Goal: Task Accomplishment & Management: Manage account settings

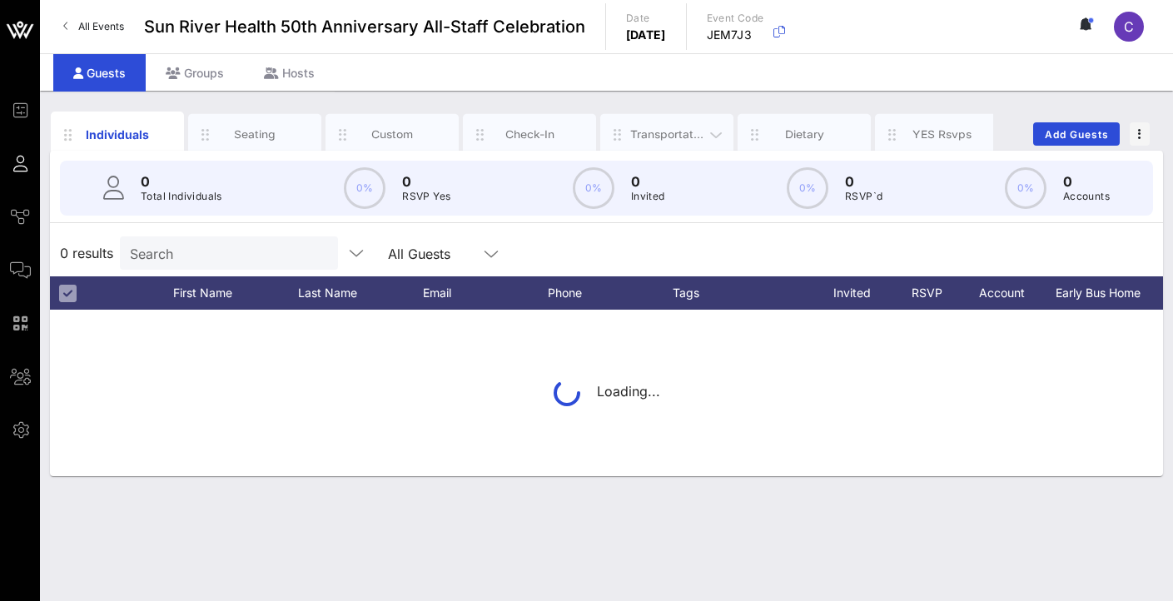
click at [640, 134] on div "Transportation" at bounding box center [667, 135] width 74 height 16
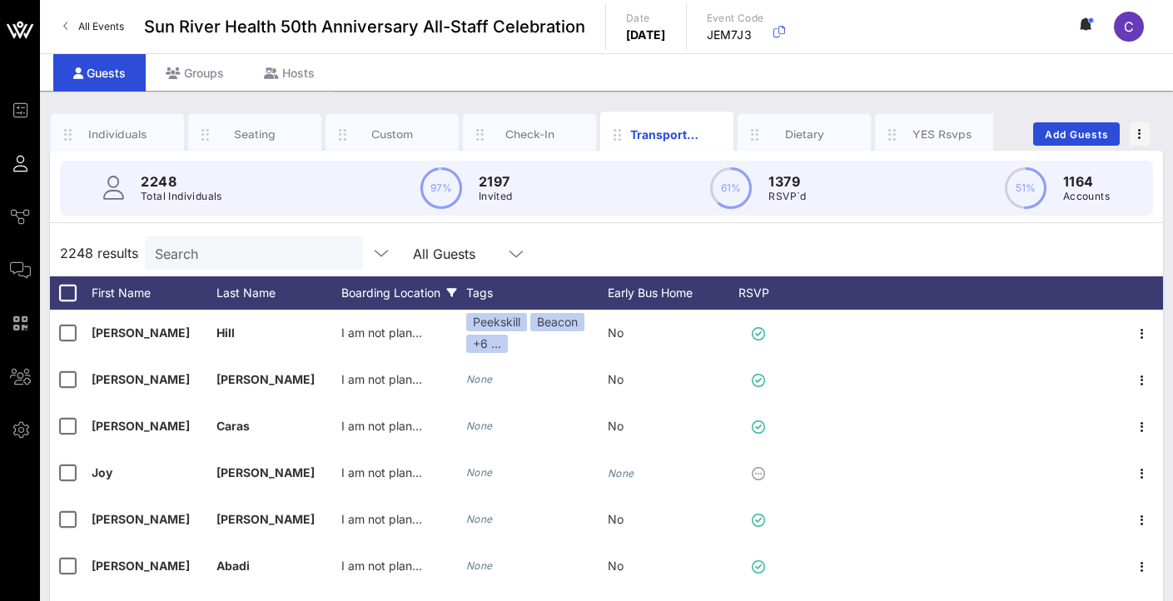
click at [354, 292] on div "Boarding Location" at bounding box center [403, 292] width 125 height 33
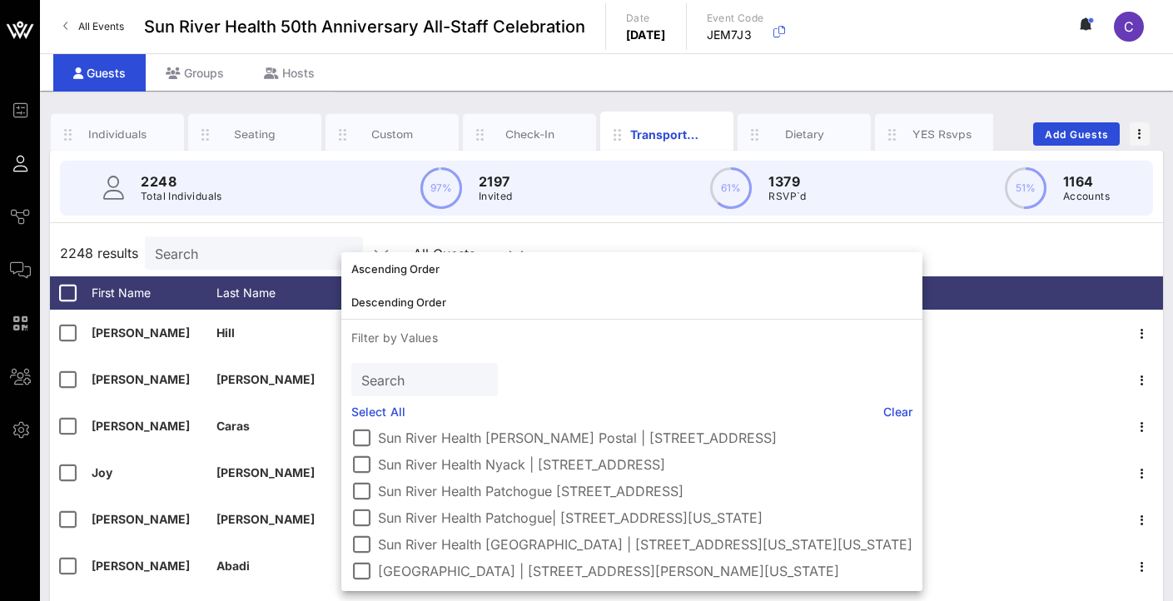
scroll to position [142, 0]
click at [363, 457] on div at bounding box center [361, 465] width 28 height 28
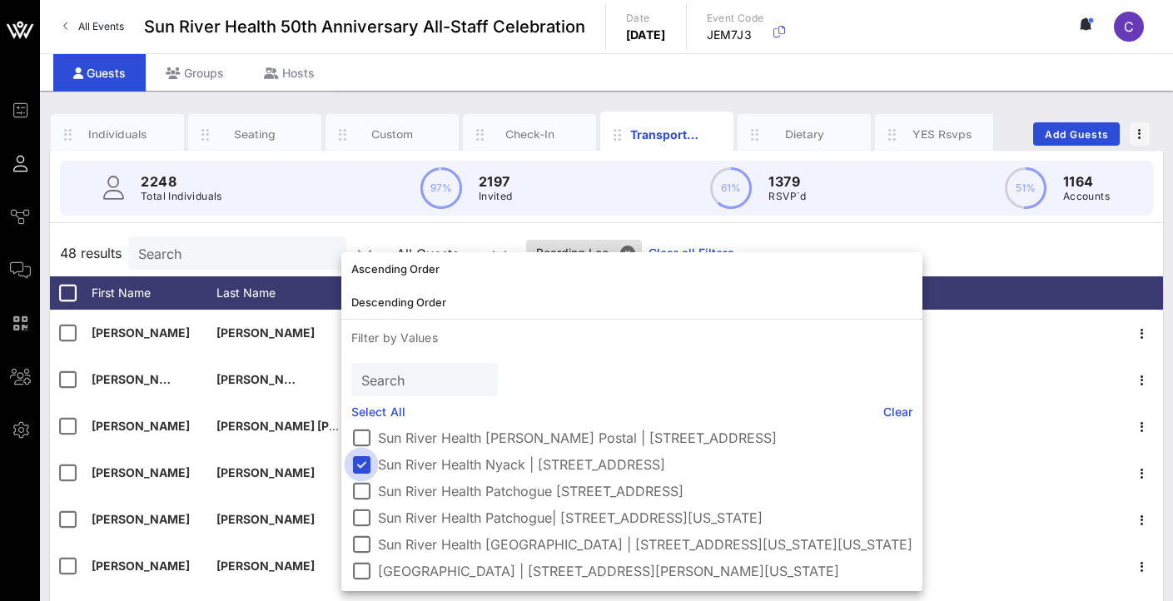
scroll to position [137, 0]
click at [996, 235] on div "48 results Search All Guests Boarding Loc.. Clear all Filters" at bounding box center [606, 253] width 1113 height 47
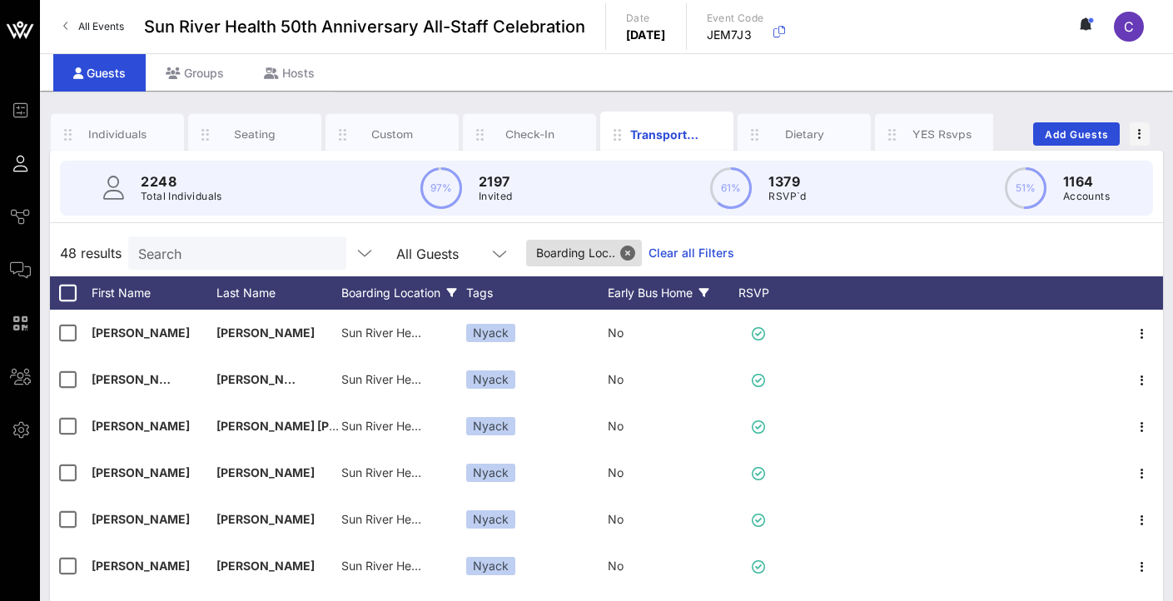
click at [671, 302] on div "Early Bus Home" at bounding box center [670, 292] width 125 height 33
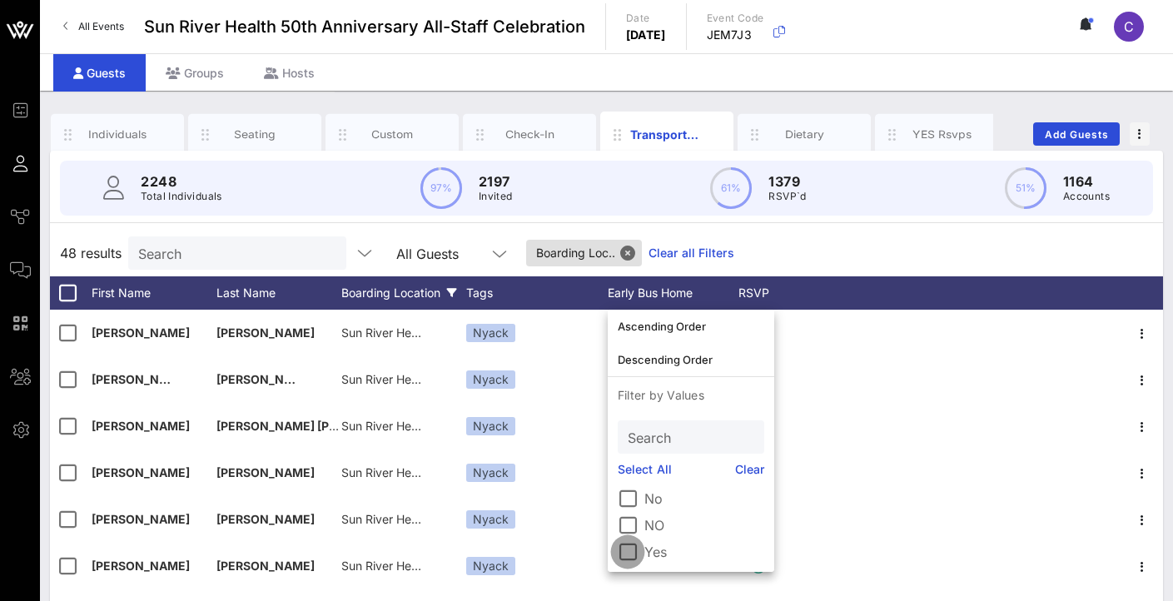
click at [641, 551] on div at bounding box center [628, 552] width 28 height 28
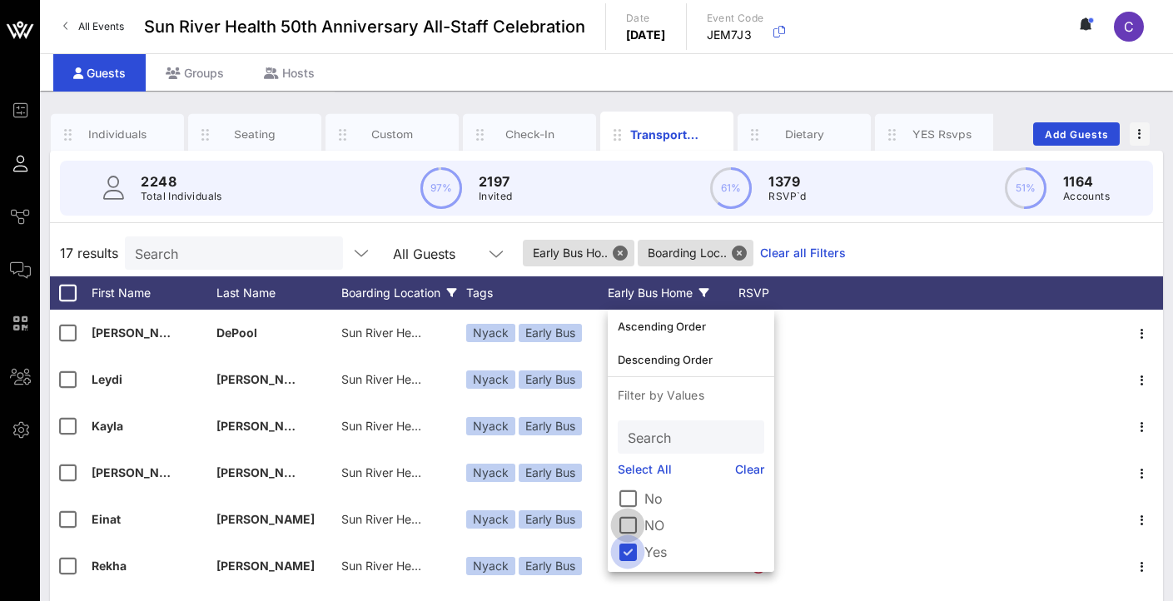
drag, startPoint x: 626, startPoint y: 549, endPoint x: 626, endPoint y: 535, distance: 14.2
click at [625, 549] on div at bounding box center [628, 552] width 28 height 28
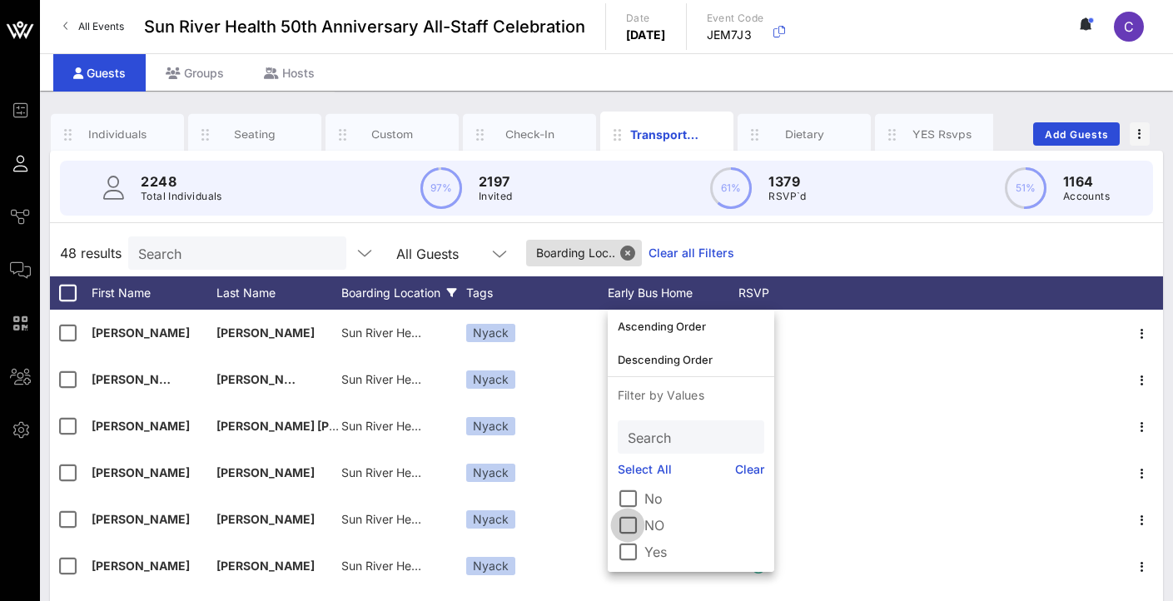
drag, startPoint x: 630, startPoint y: 499, endPoint x: 640, endPoint y: 522, distance: 25.1
click at [630, 499] on div at bounding box center [628, 499] width 28 height 28
click at [635, 528] on div at bounding box center [628, 525] width 28 height 28
drag, startPoint x: 636, startPoint y: 525, endPoint x: 625, endPoint y: 505, distance: 23.9
click at [635, 522] on div at bounding box center [628, 525] width 28 height 28
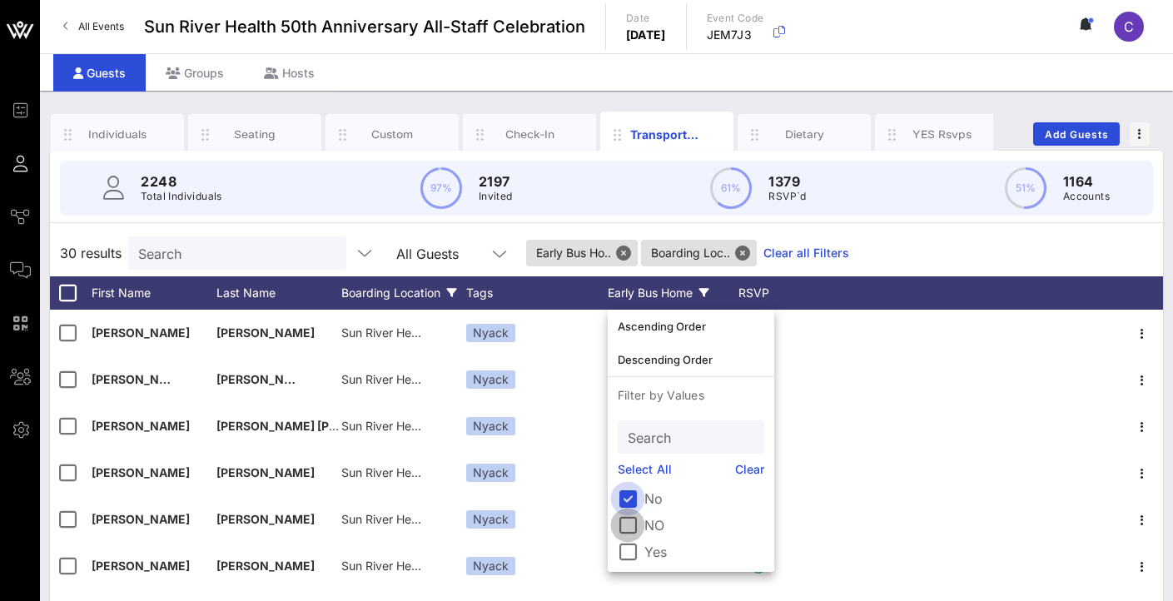
click at [625, 500] on div at bounding box center [628, 499] width 28 height 28
click at [420, 288] on div "Boarding Location" at bounding box center [403, 292] width 125 height 33
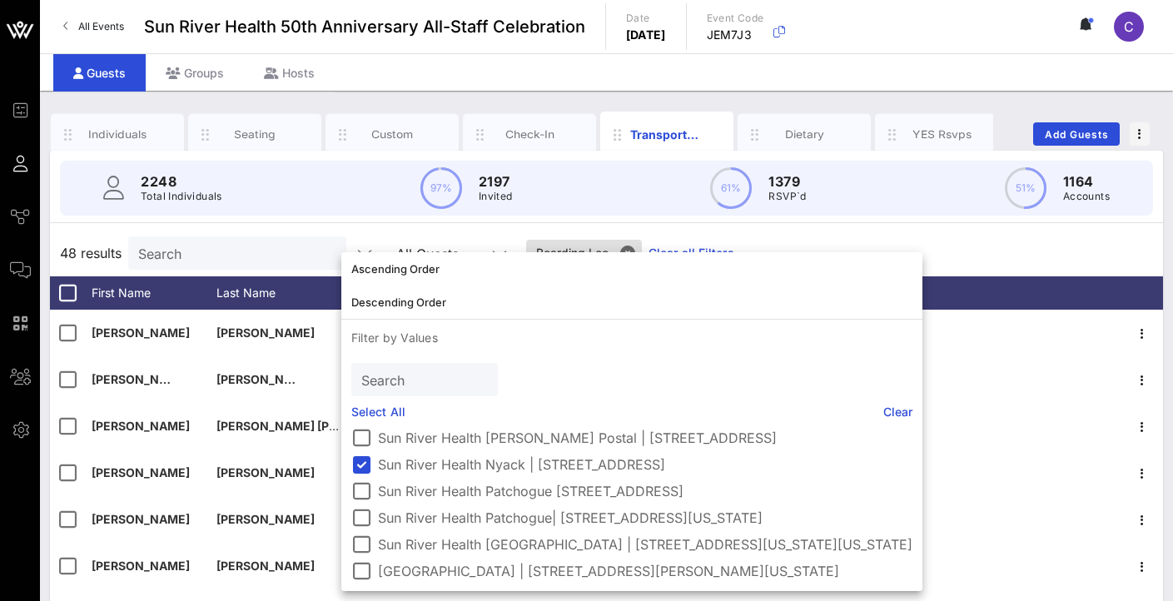
scroll to position [150, 0]
click at [367, 451] on div at bounding box center [361, 465] width 28 height 28
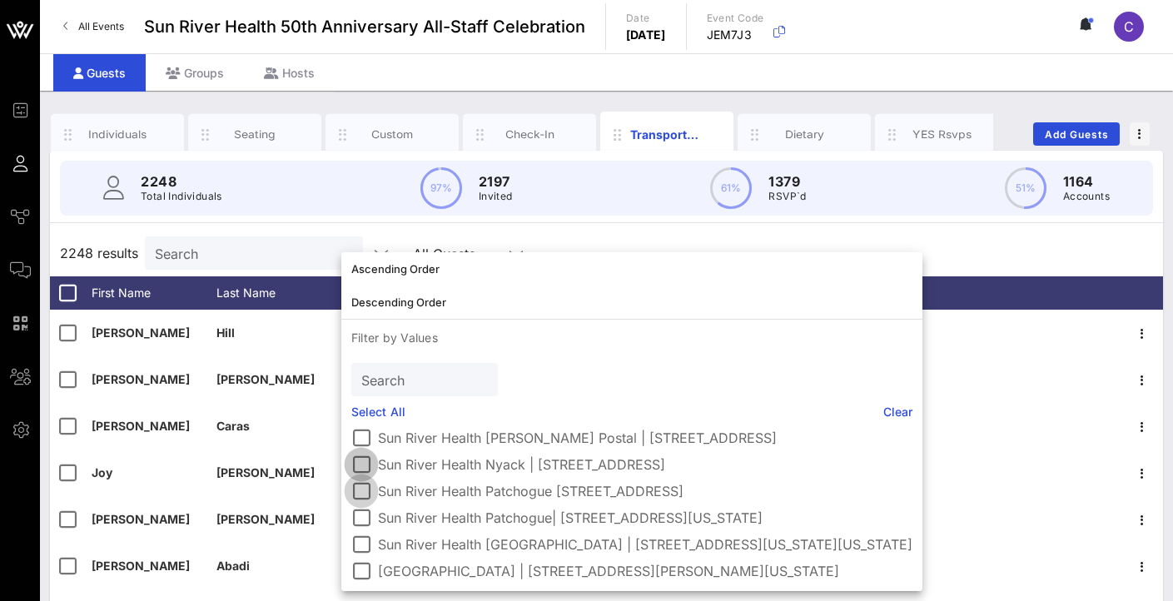
scroll to position [137, 0]
click at [362, 490] on div at bounding box center [361, 491] width 28 height 28
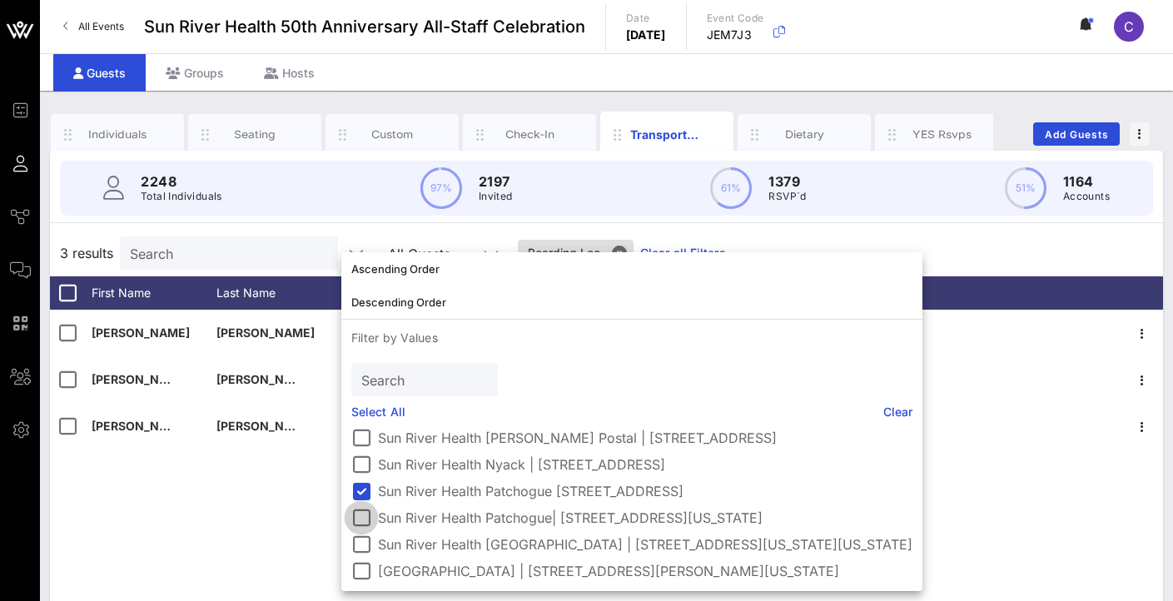
click at [365, 515] on div at bounding box center [361, 518] width 28 height 28
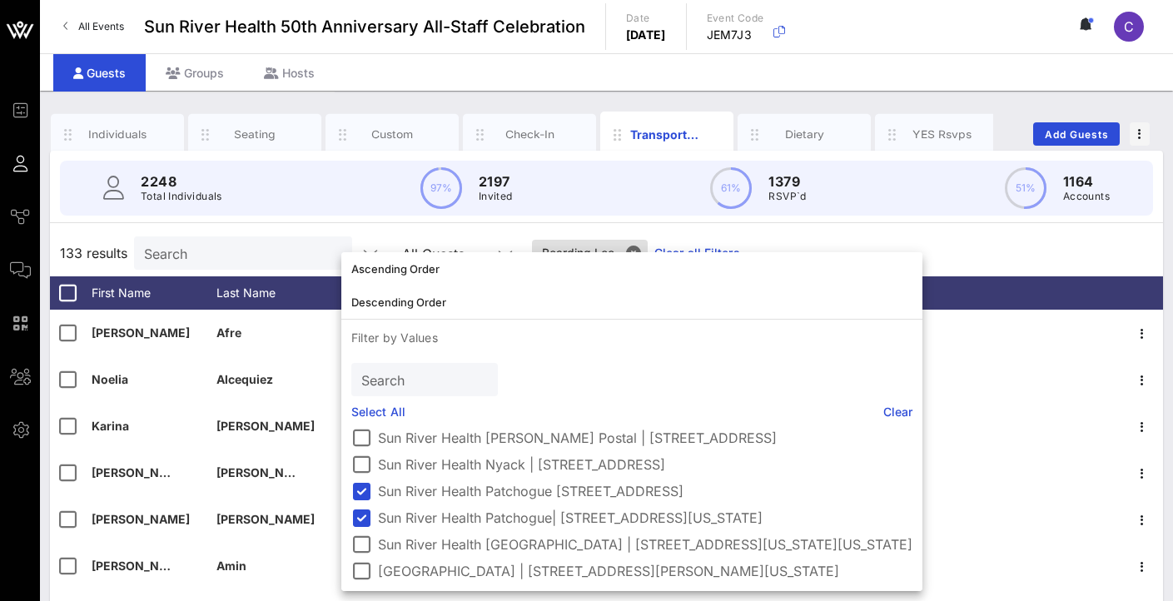
click at [1013, 250] on div "133 results Search All Guests Boarding Loc.. Clear all Filters" at bounding box center [606, 253] width 1113 height 47
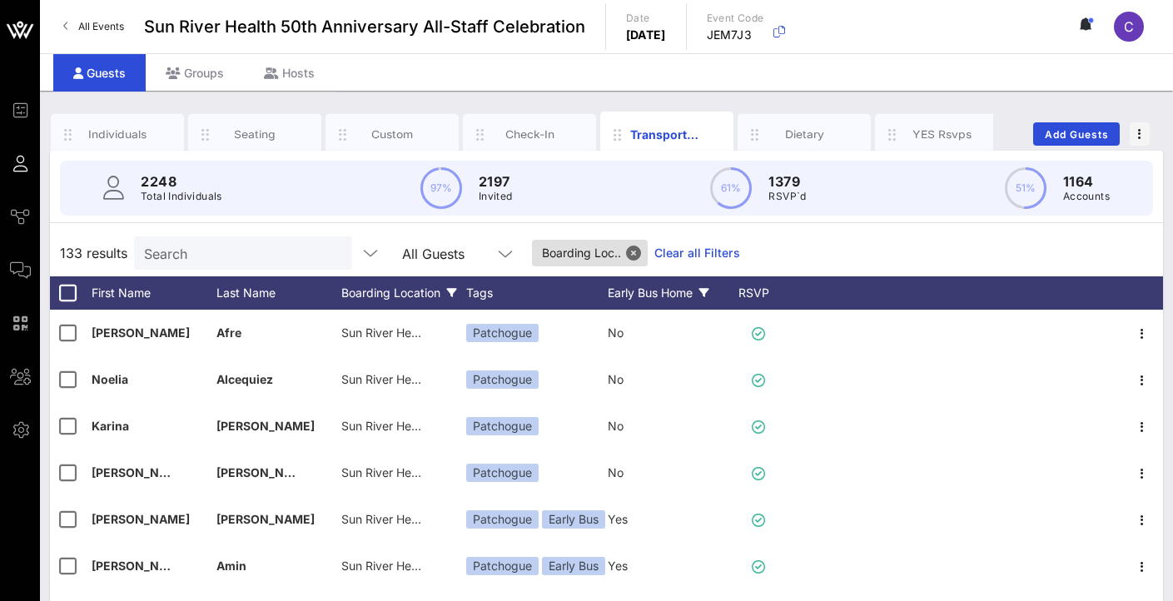
click at [675, 296] on div "Early Bus Home" at bounding box center [670, 292] width 125 height 33
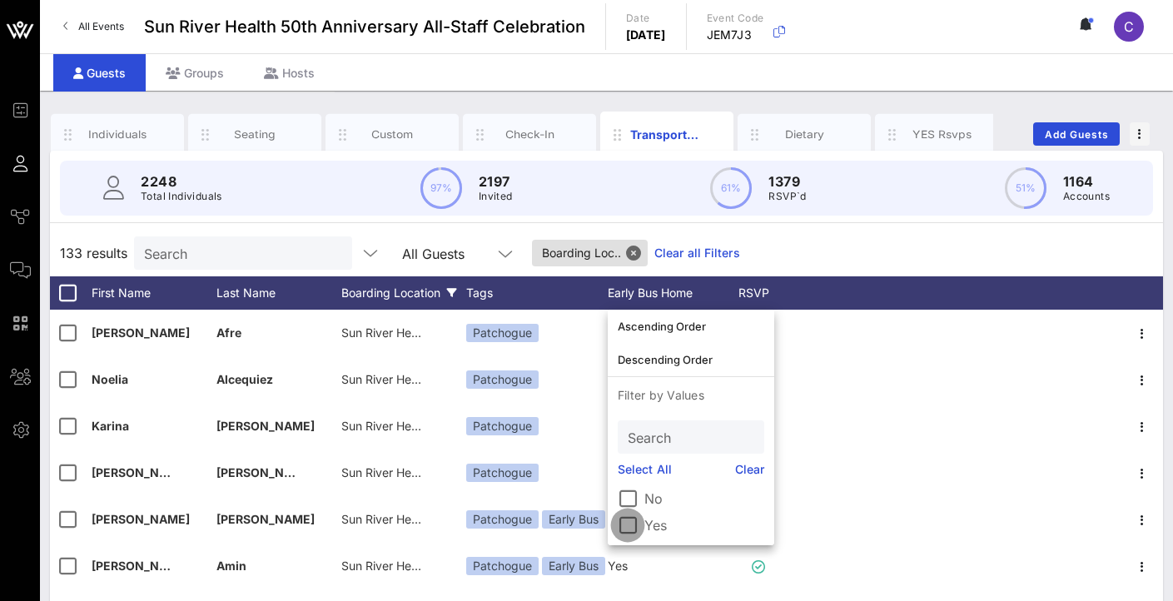
click at [629, 525] on div at bounding box center [628, 525] width 28 height 28
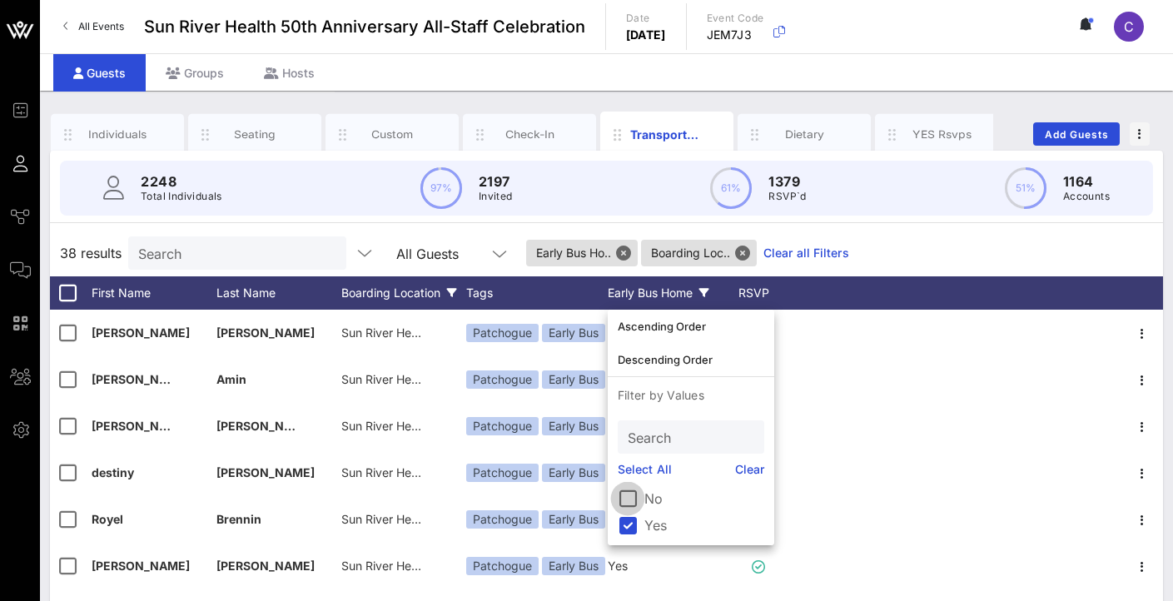
click at [618, 504] on div at bounding box center [628, 499] width 28 height 28
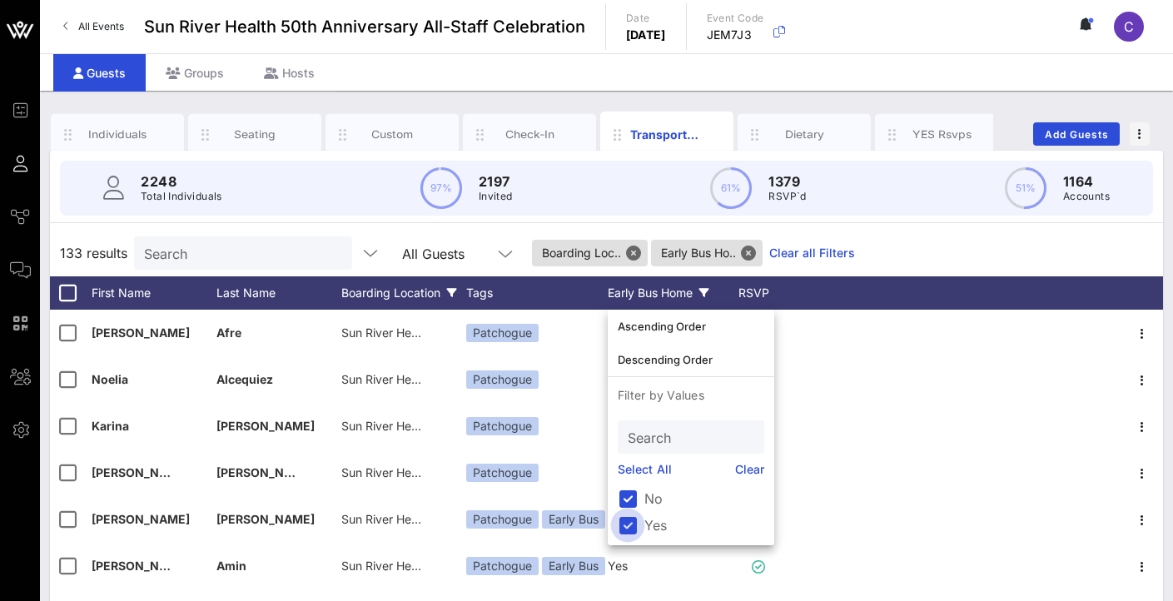
click at [630, 524] on div at bounding box center [628, 525] width 28 height 28
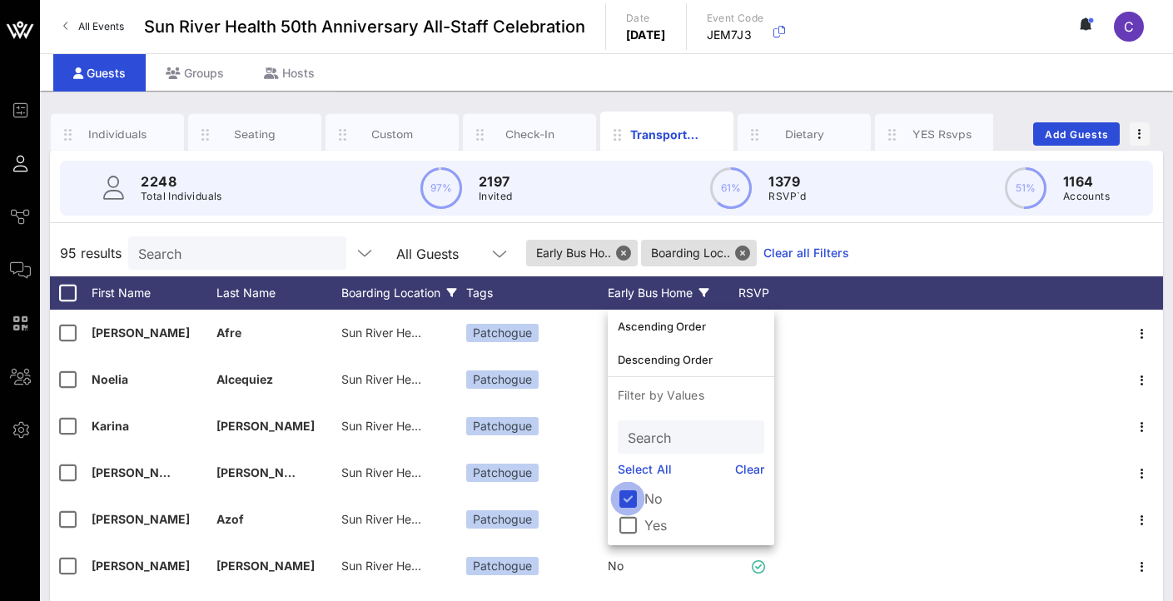
click at [630, 502] on div at bounding box center [628, 499] width 28 height 28
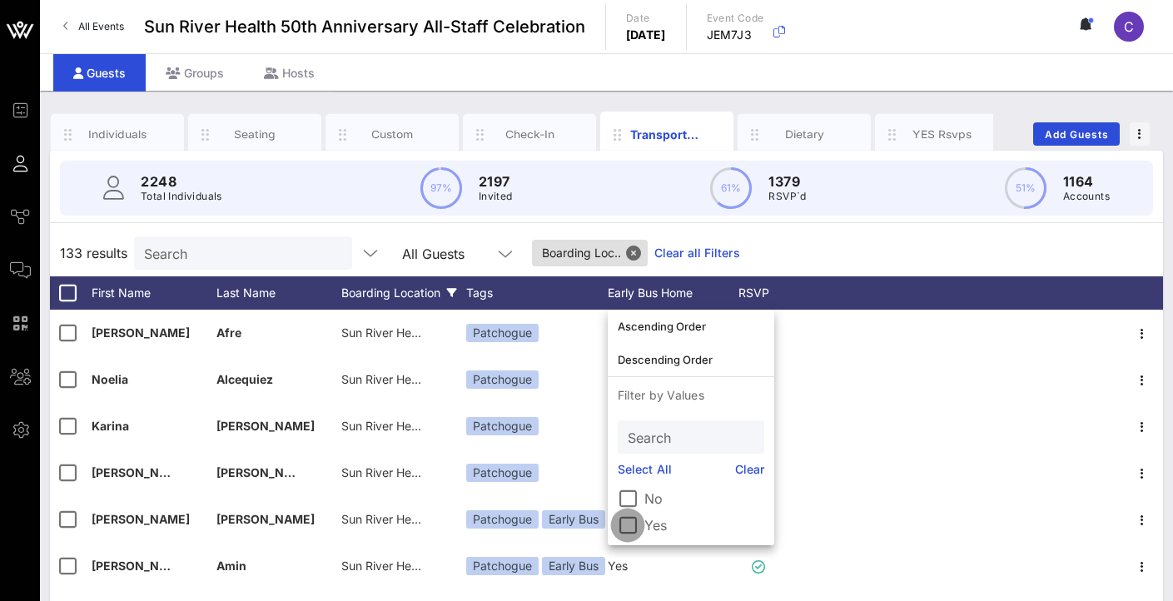
click at [626, 517] on div at bounding box center [628, 525] width 28 height 28
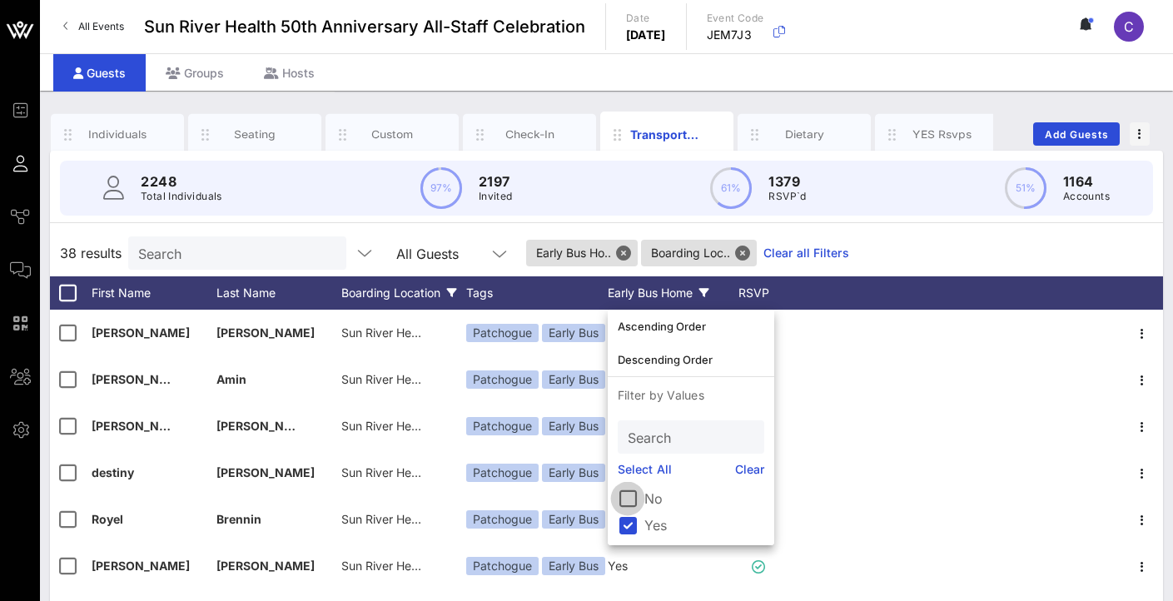
click at [624, 493] on div at bounding box center [628, 499] width 28 height 28
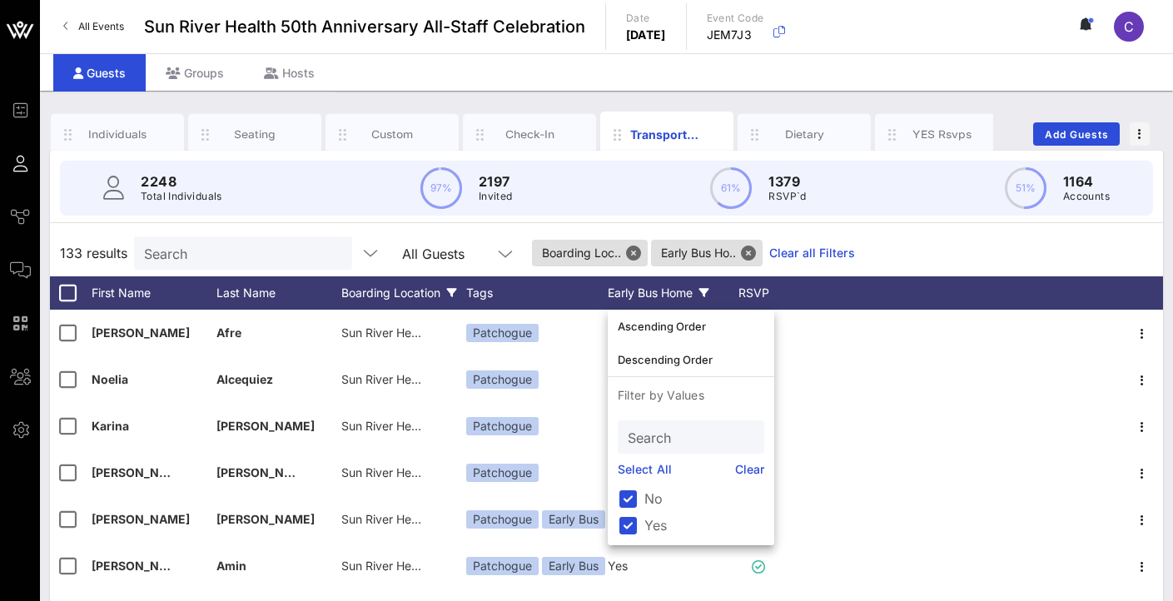
click at [415, 286] on div "Boarding Location" at bounding box center [403, 292] width 125 height 33
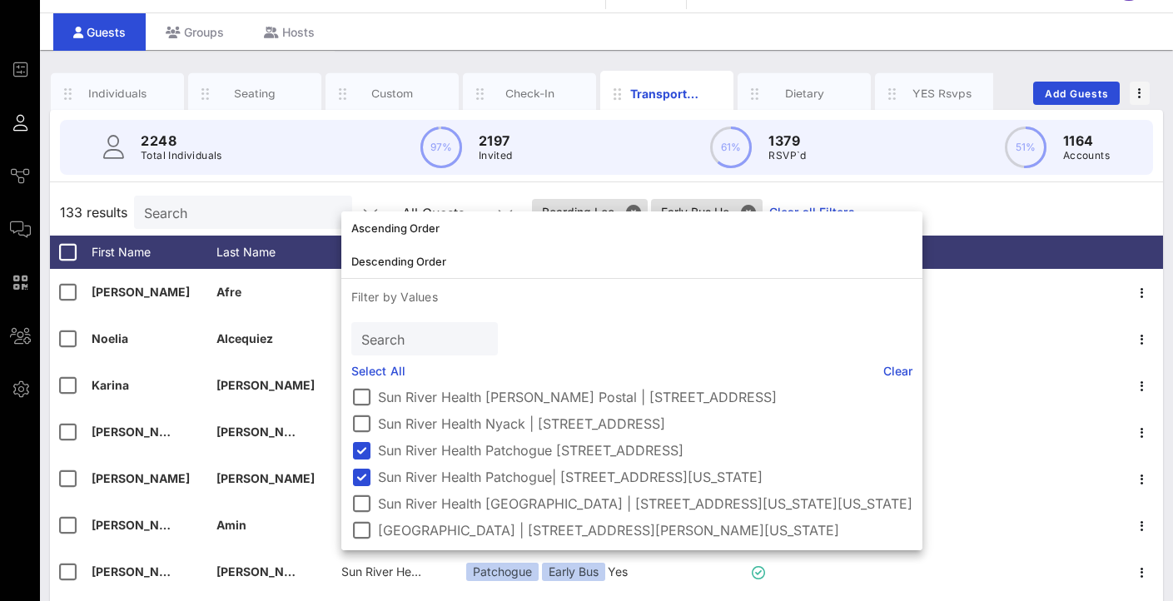
scroll to position [44, 0]
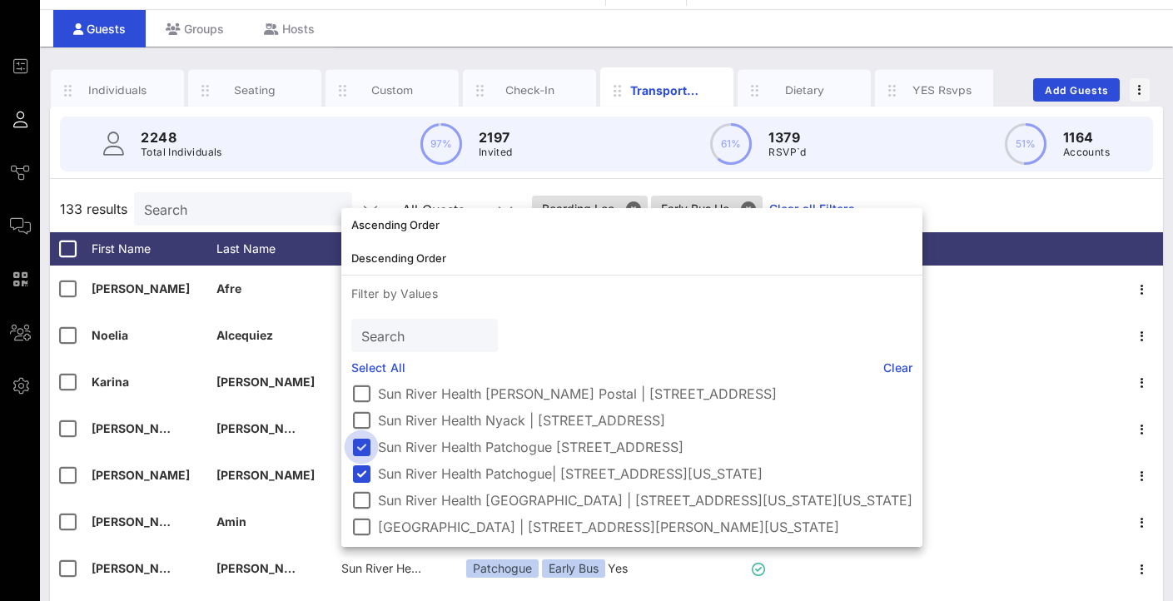
click at [362, 436] on div at bounding box center [361, 447] width 28 height 28
click at [362, 460] on div at bounding box center [361, 474] width 28 height 28
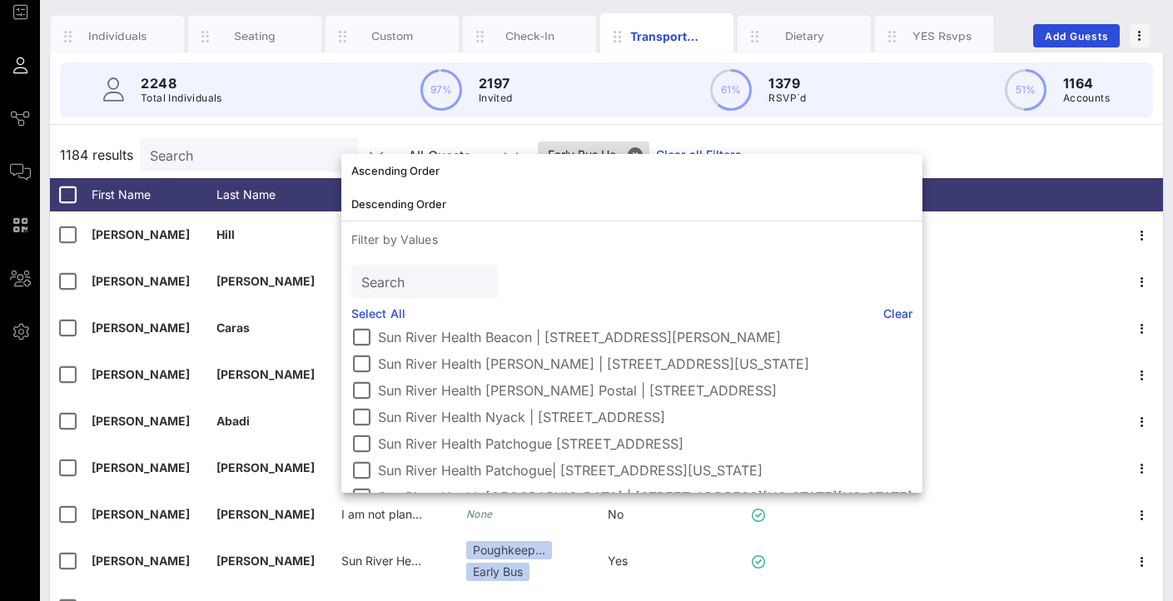
scroll to position [56, 0]
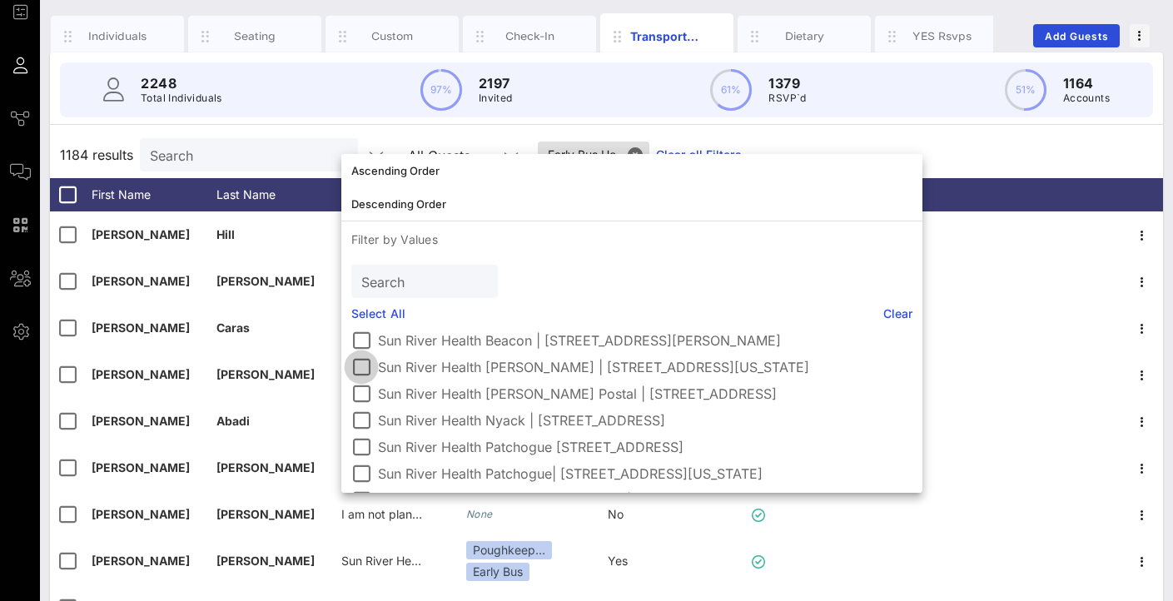
click at [364, 364] on div at bounding box center [361, 367] width 28 height 28
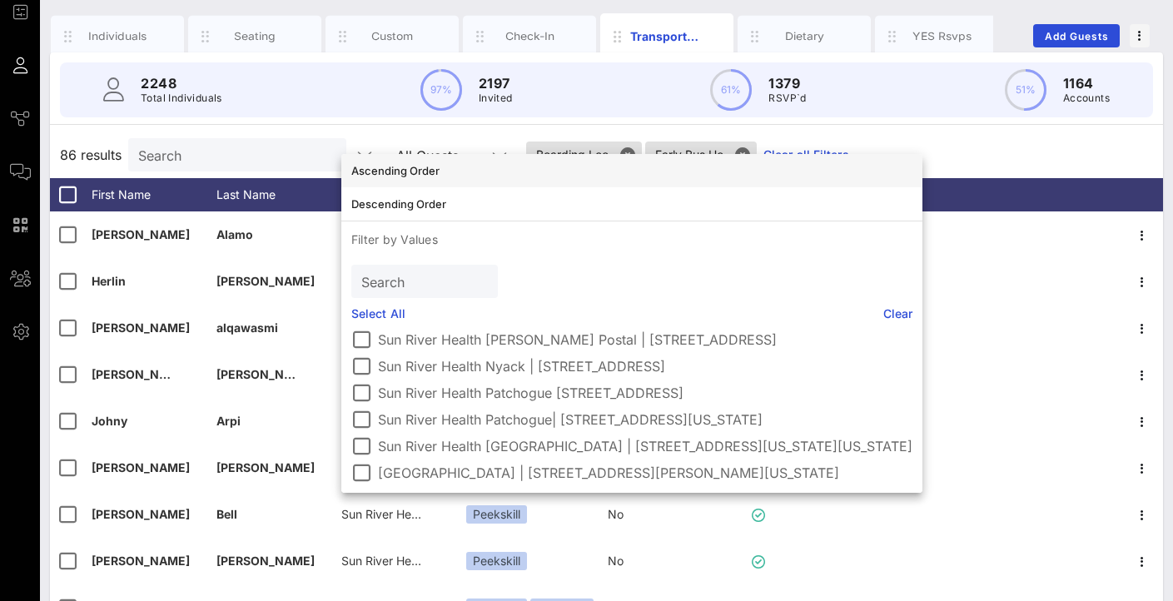
scroll to position [110, 0]
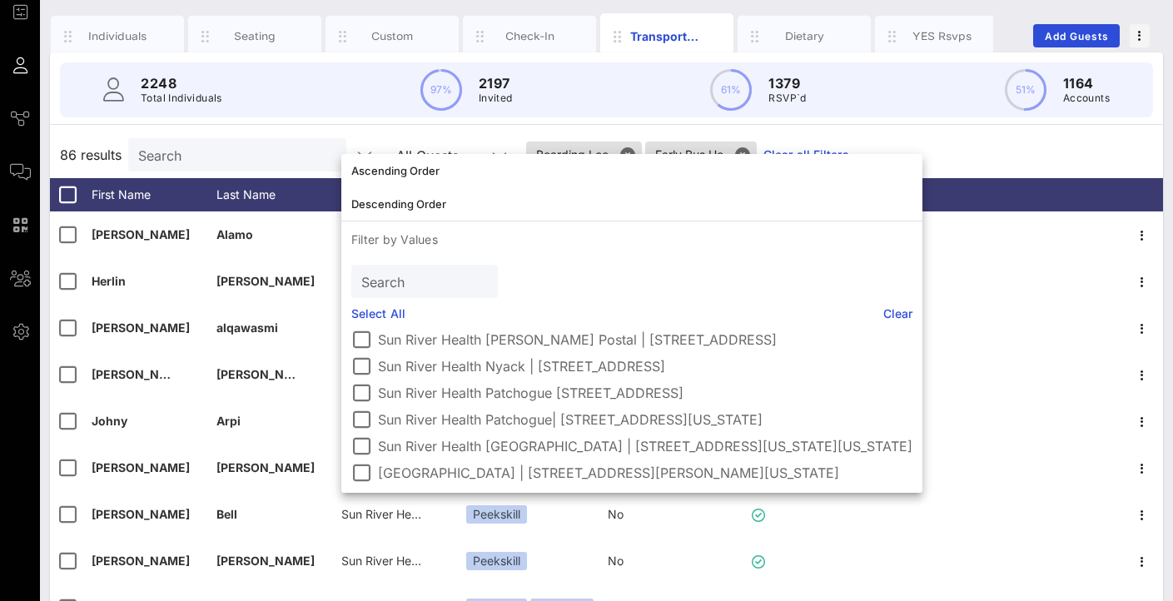
click at [914, 144] on div "86 results Search All Guests Boarding Loc.. Early Bus Ho.. Clear all Filters" at bounding box center [606, 155] width 1113 height 47
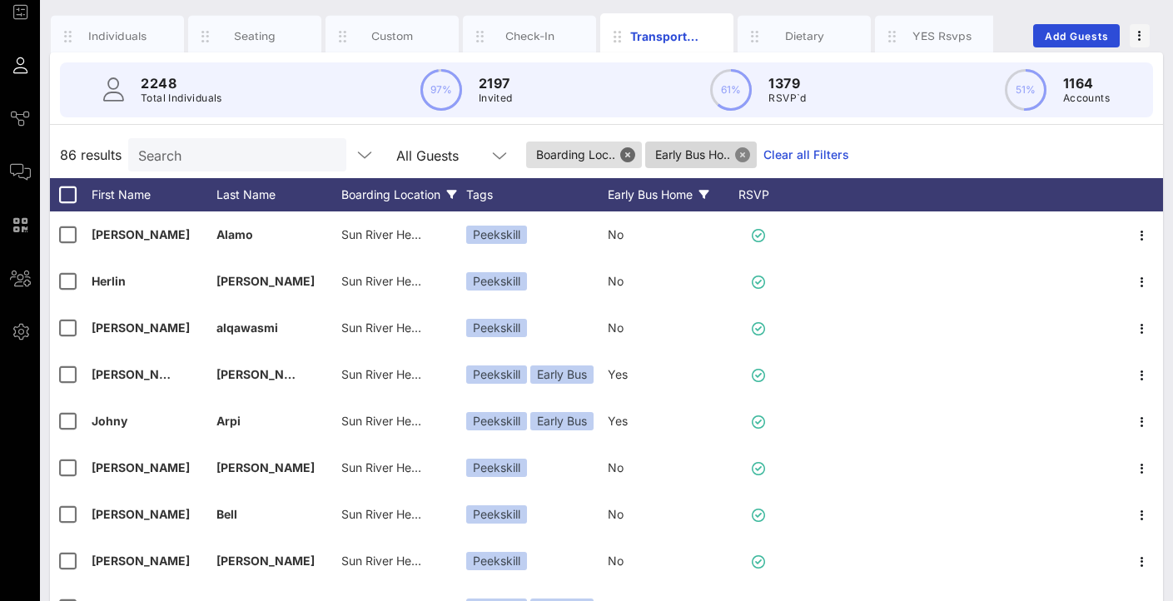
click at [750, 156] on button "Close" at bounding box center [742, 154] width 15 height 15
click at [638, 199] on div "Early Bus Home" at bounding box center [670, 194] width 125 height 33
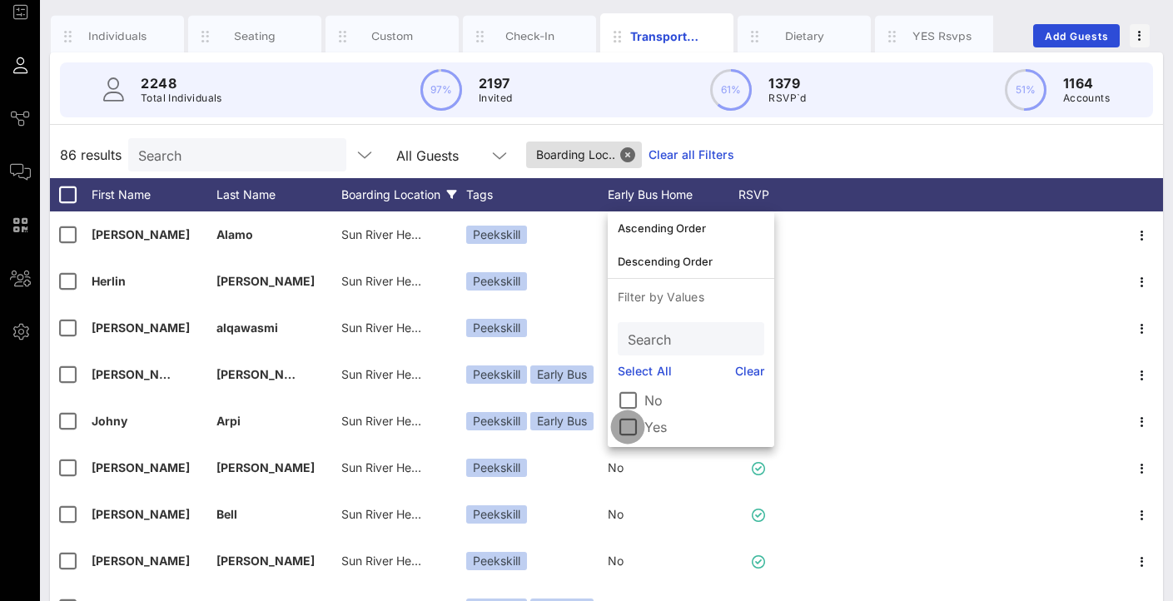
click at [626, 418] on div at bounding box center [628, 427] width 28 height 28
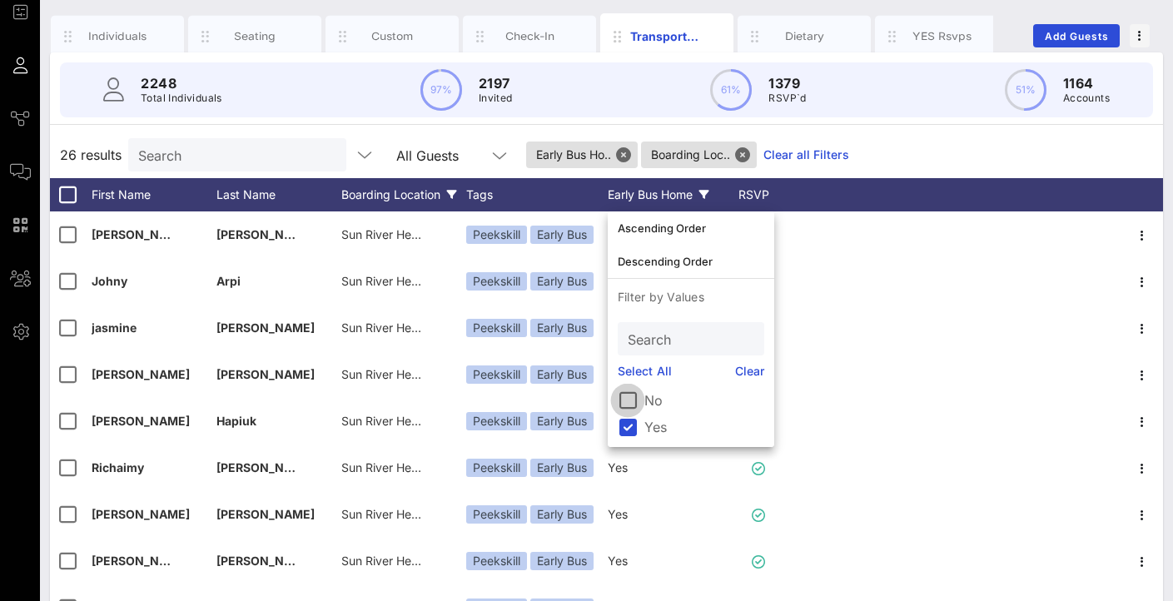
click at [632, 396] on div at bounding box center [628, 400] width 28 height 28
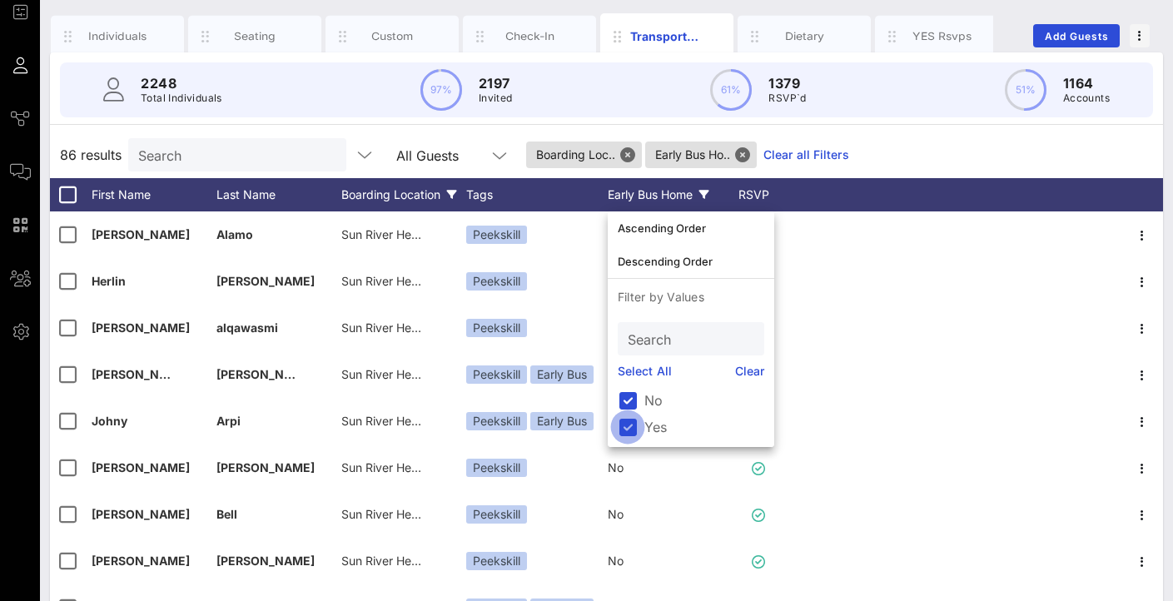
click at [629, 430] on div at bounding box center [628, 427] width 28 height 28
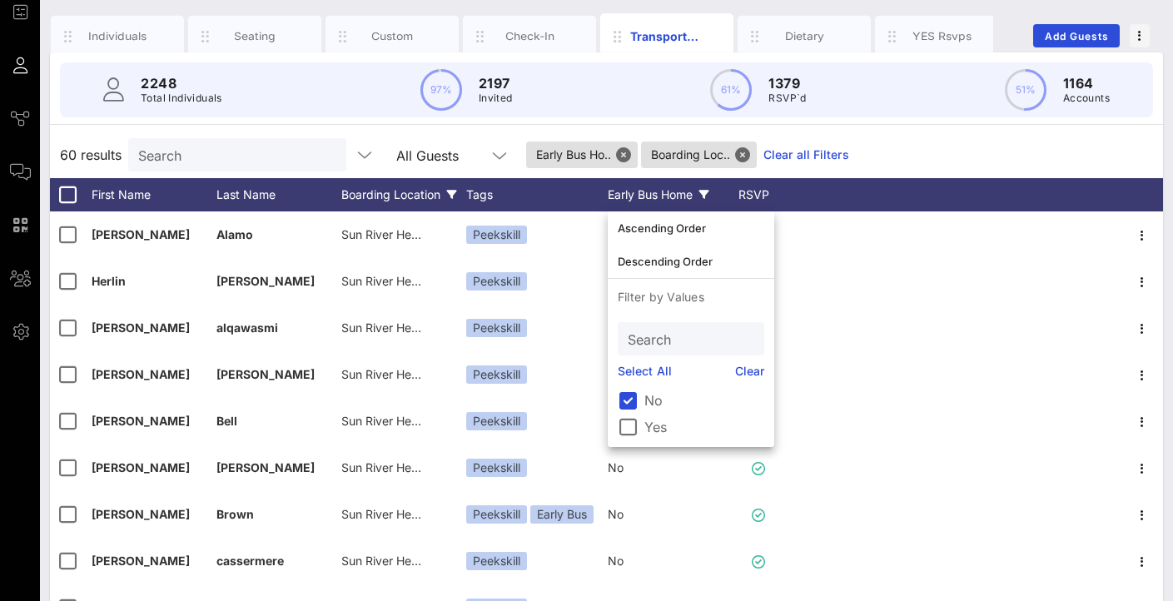
click at [876, 130] on div "2248 Total Individuals 97% 2197 Invited 61% 1379 RSVP`d 51% 1164 Accounts 60 re…" at bounding box center [606, 381] width 1113 height 659
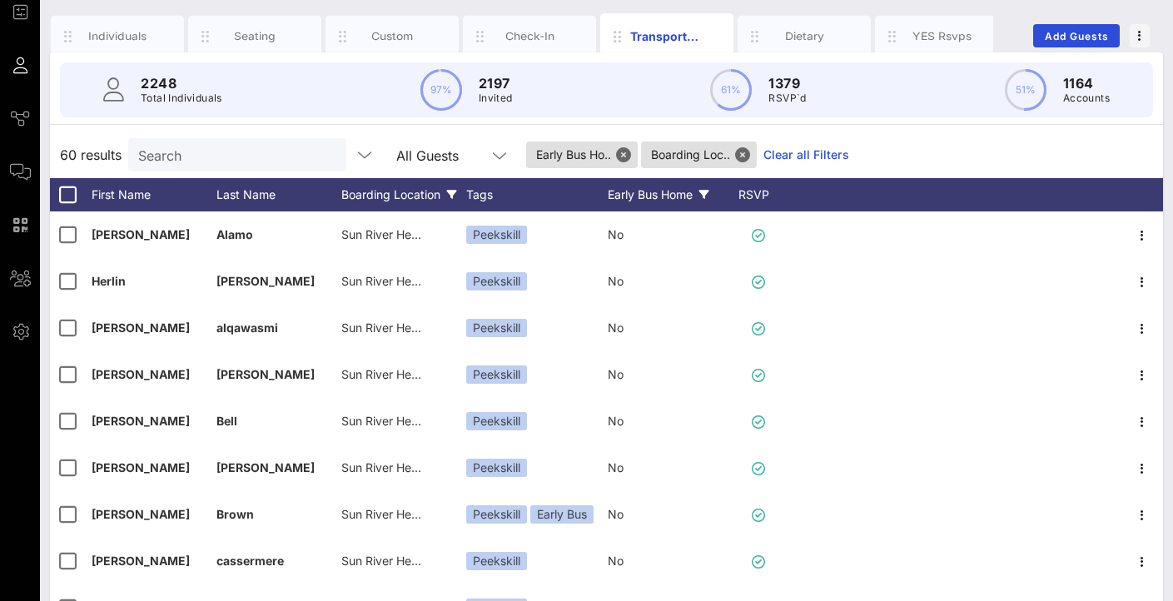
click at [437, 207] on div "Boarding Location" at bounding box center [403, 194] width 125 height 33
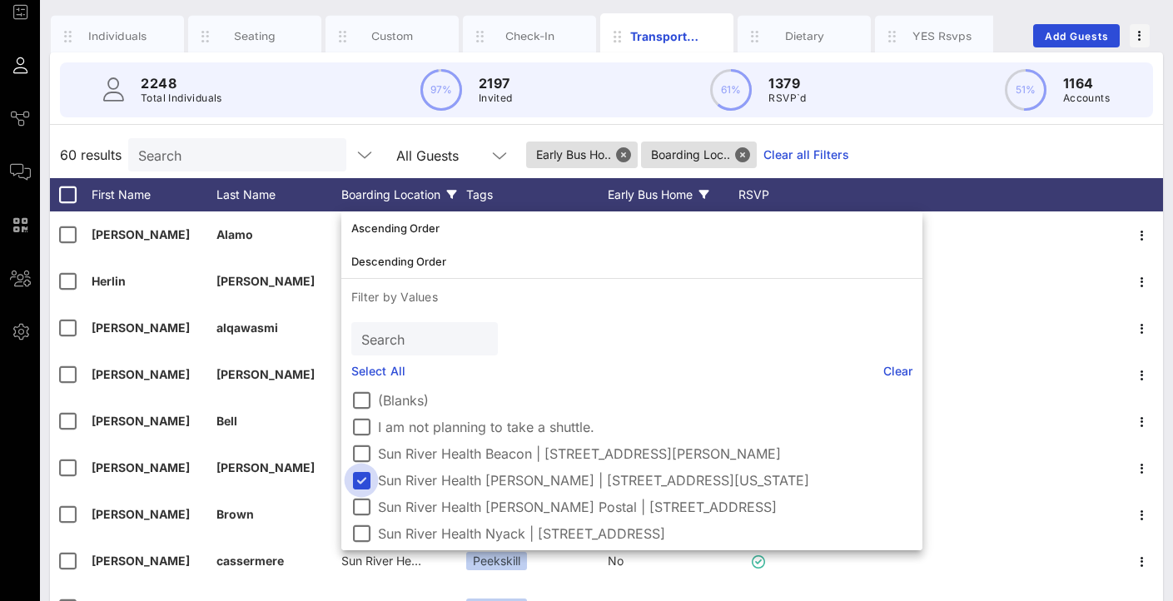
click at [363, 476] on div at bounding box center [361, 480] width 28 height 28
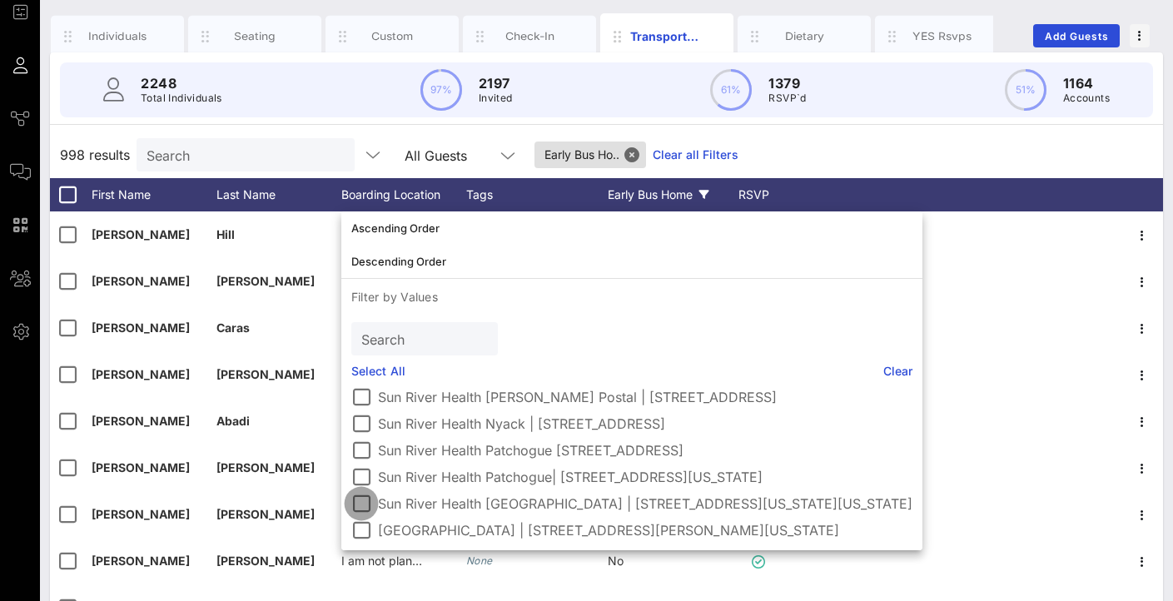
click at [365, 503] on div at bounding box center [361, 504] width 28 height 28
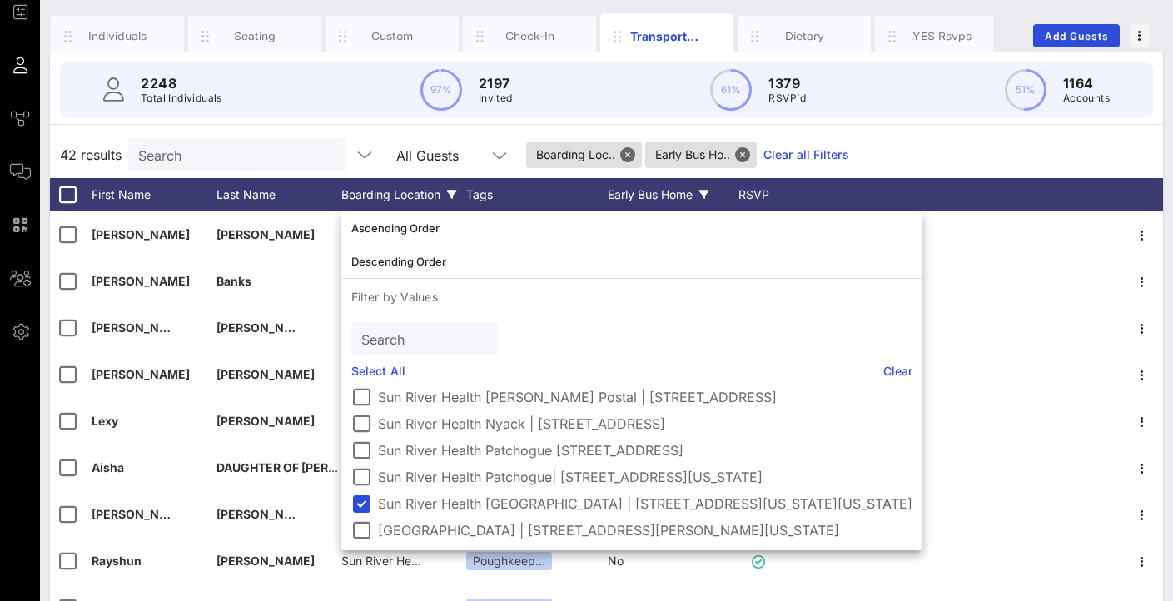
click at [896, 130] on div "2248 Total Individuals 97% 2197 Invited 61% 1379 RSVP`d 51% 1164 Accounts 42 re…" at bounding box center [606, 381] width 1113 height 659
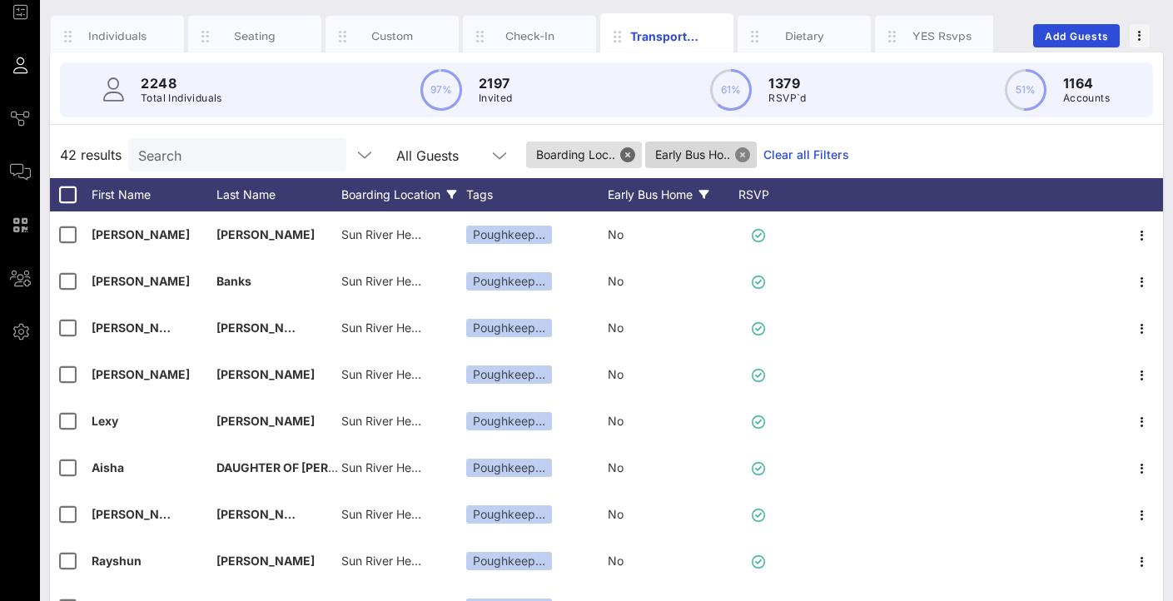
click at [744, 153] on button "Close" at bounding box center [742, 154] width 15 height 15
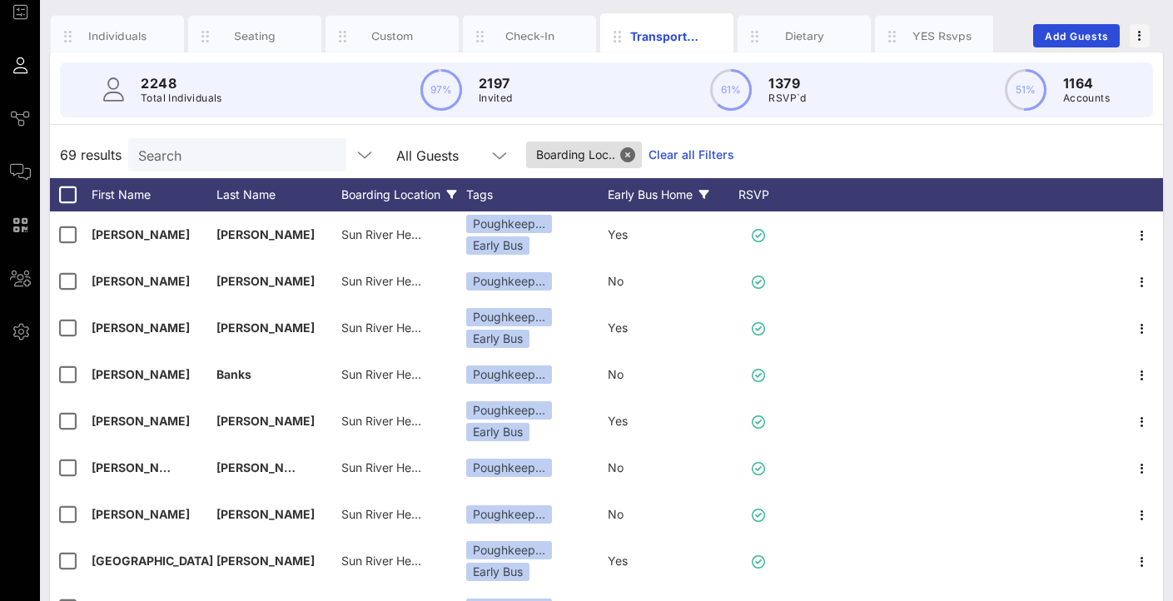
click at [645, 193] on div "Early Bus Home" at bounding box center [670, 194] width 125 height 33
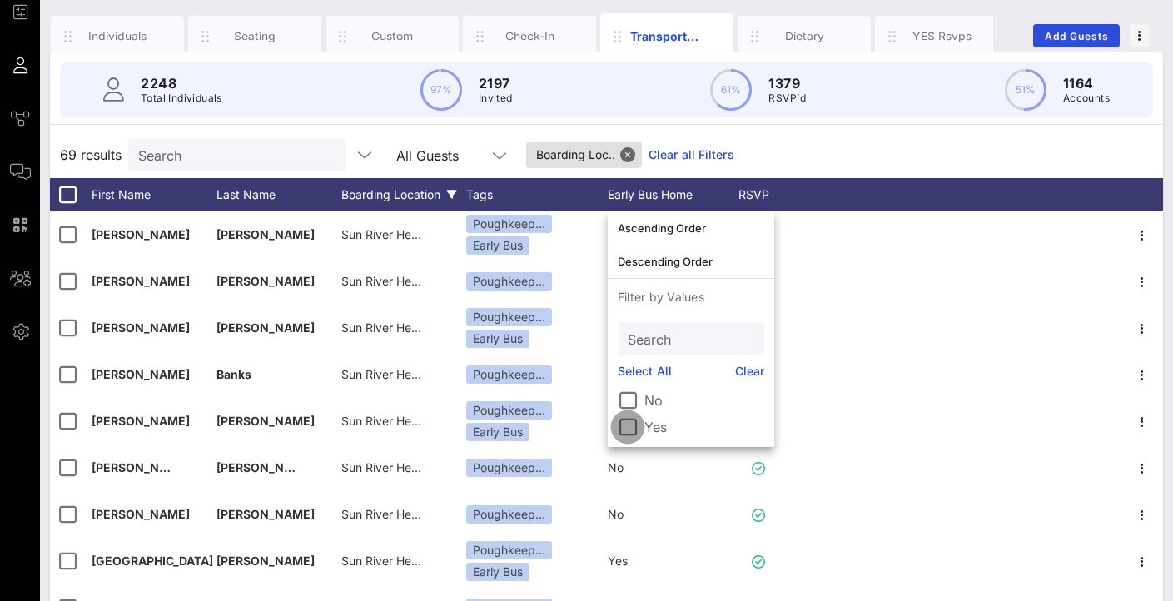
click at [635, 420] on div at bounding box center [628, 427] width 28 height 28
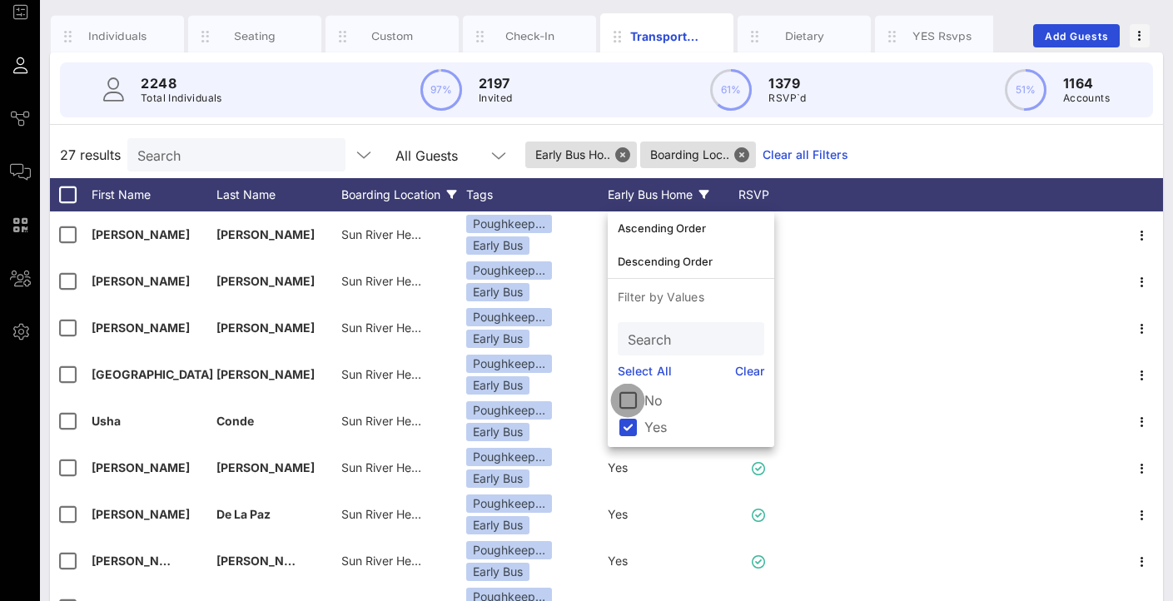
click at [635, 391] on div at bounding box center [628, 400] width 28 height 28
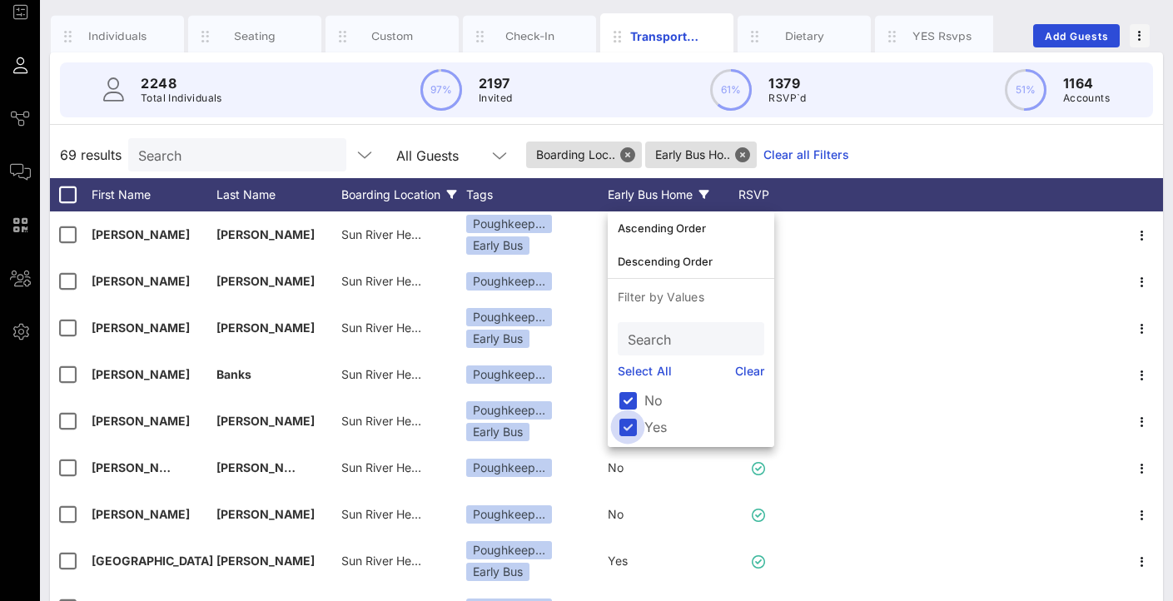
click at [633, 428] on div at bounding box center [628, 427] width 28 height 28
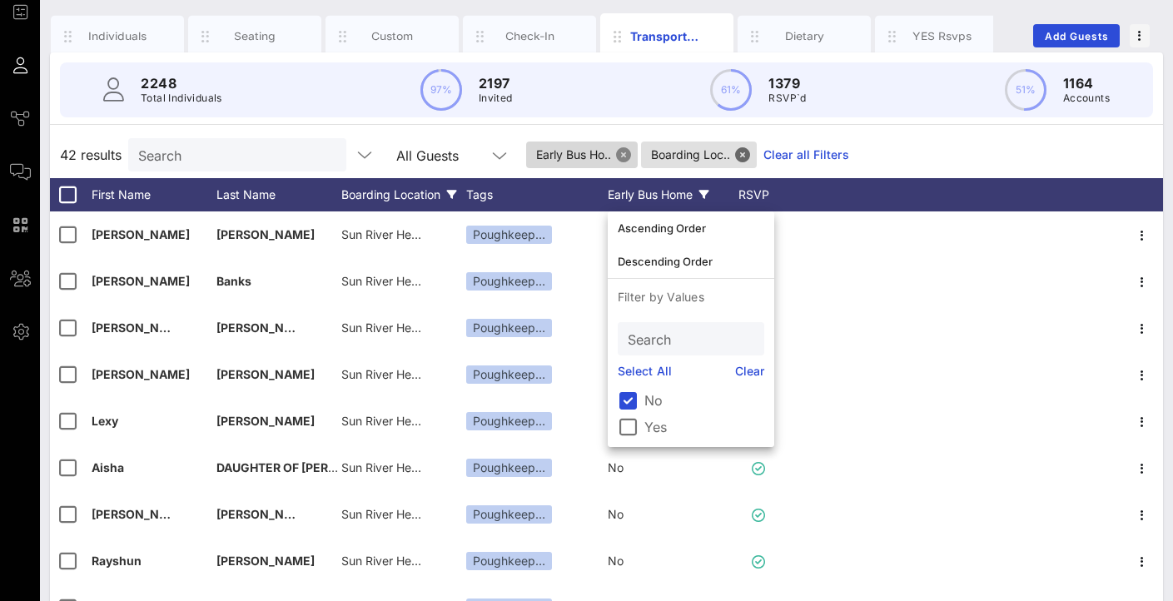
click at [623, 160] on button "Close" at bounding box center [623, 154] width 15 height 15
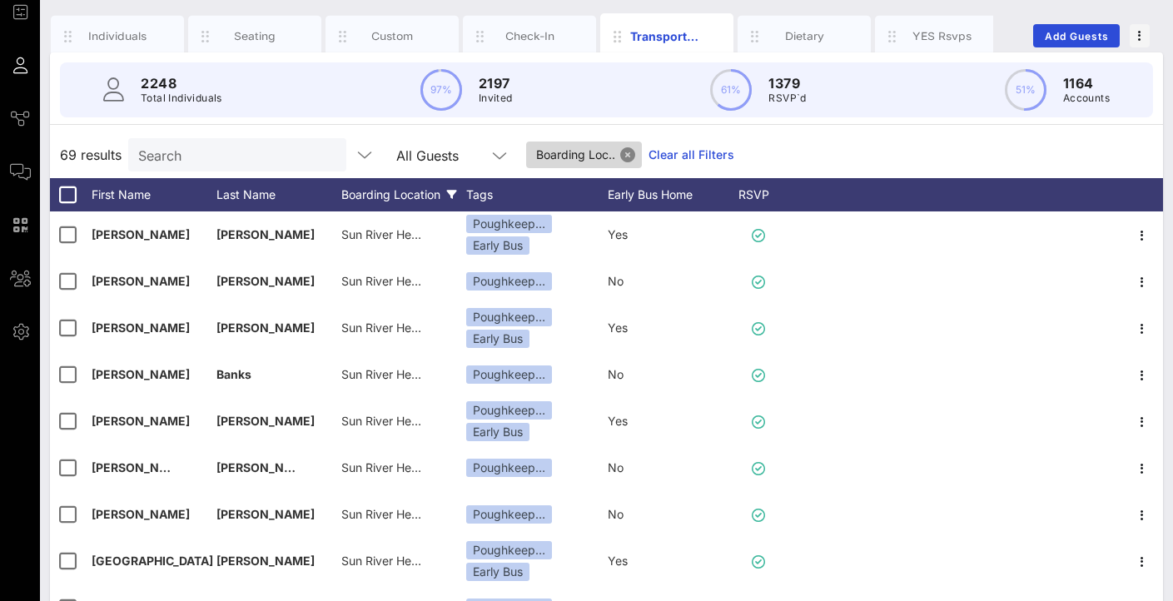
click at [629, 154] on button "Close" at bounding box center [627, 154] width 15 height 15
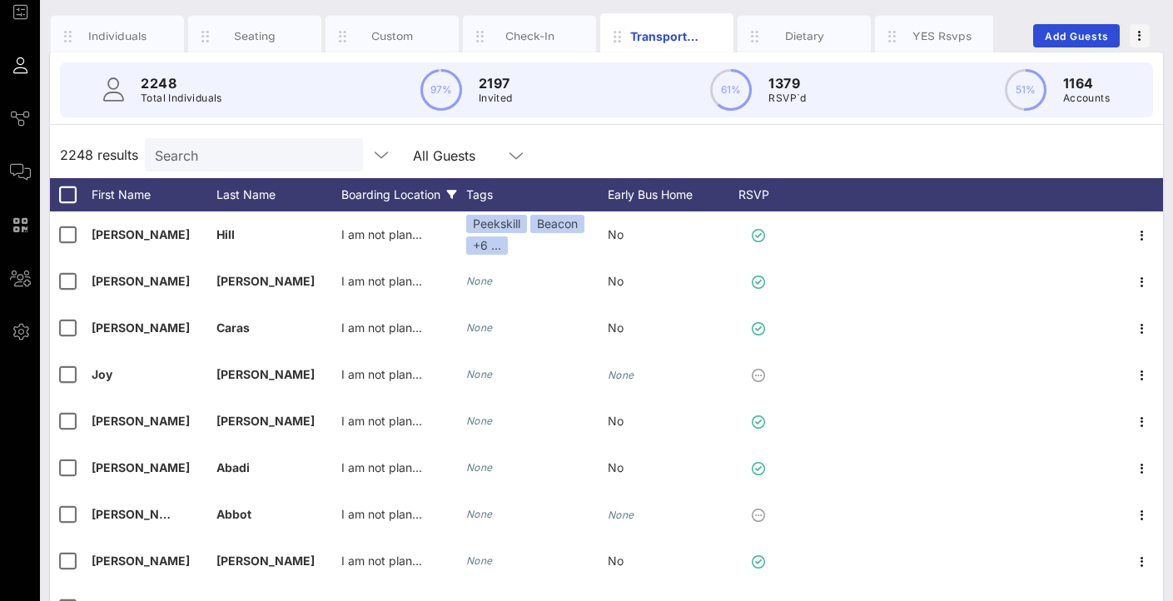
click at [386, 195] on div "Boarding Location" at bounding box center [403, 194] width 125 height 33
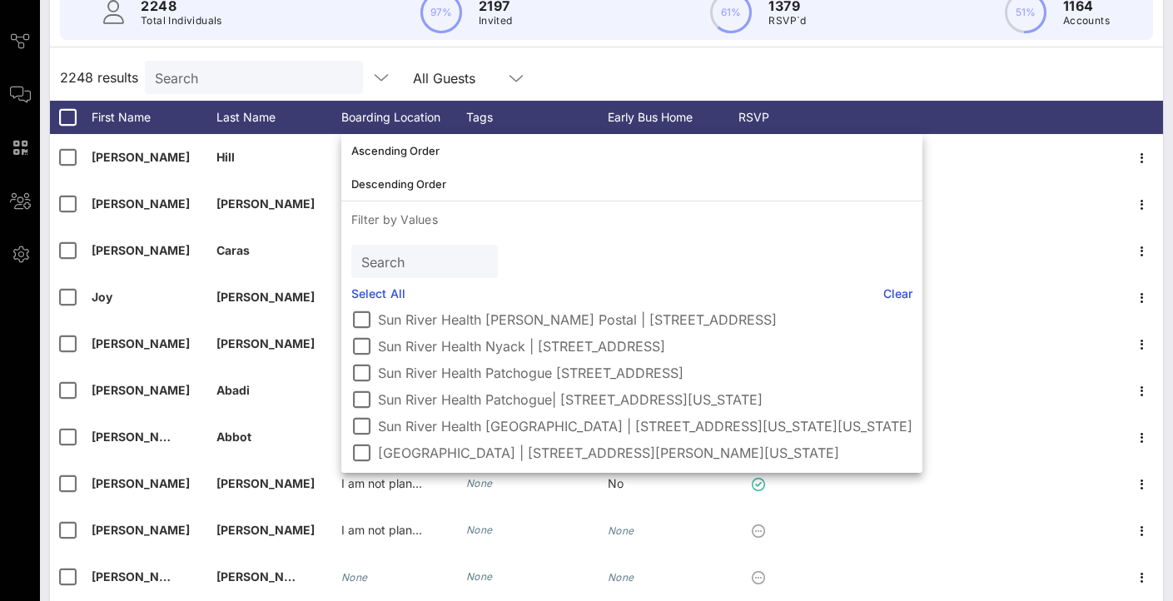
scroll to position [183, 0]
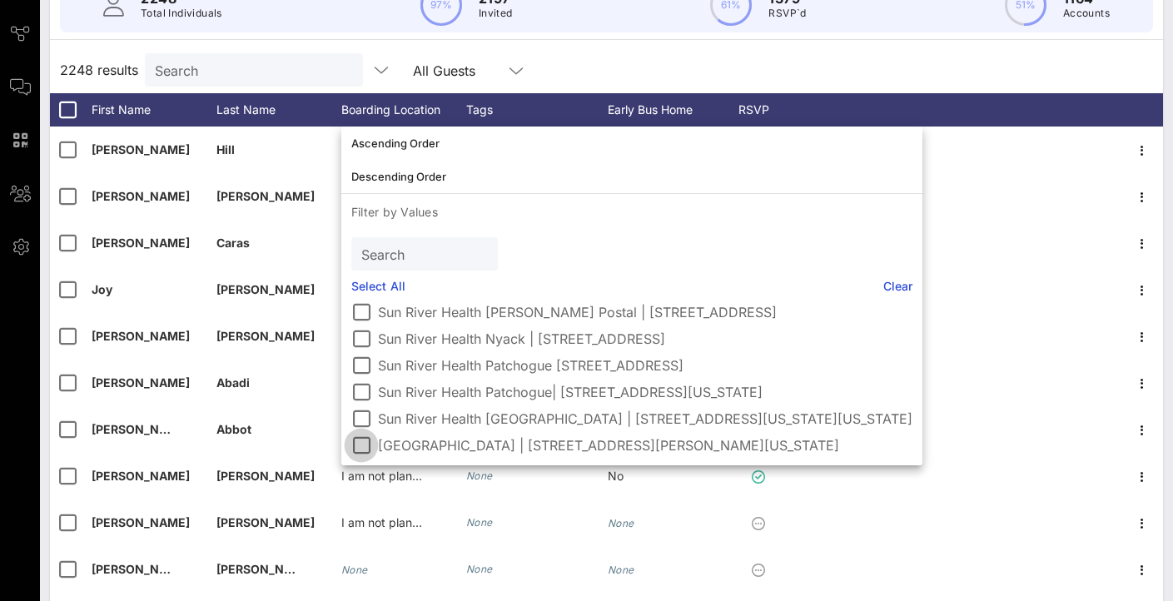
click at [359, 446] on div at bounding box center [361, 445] width 28 height 28
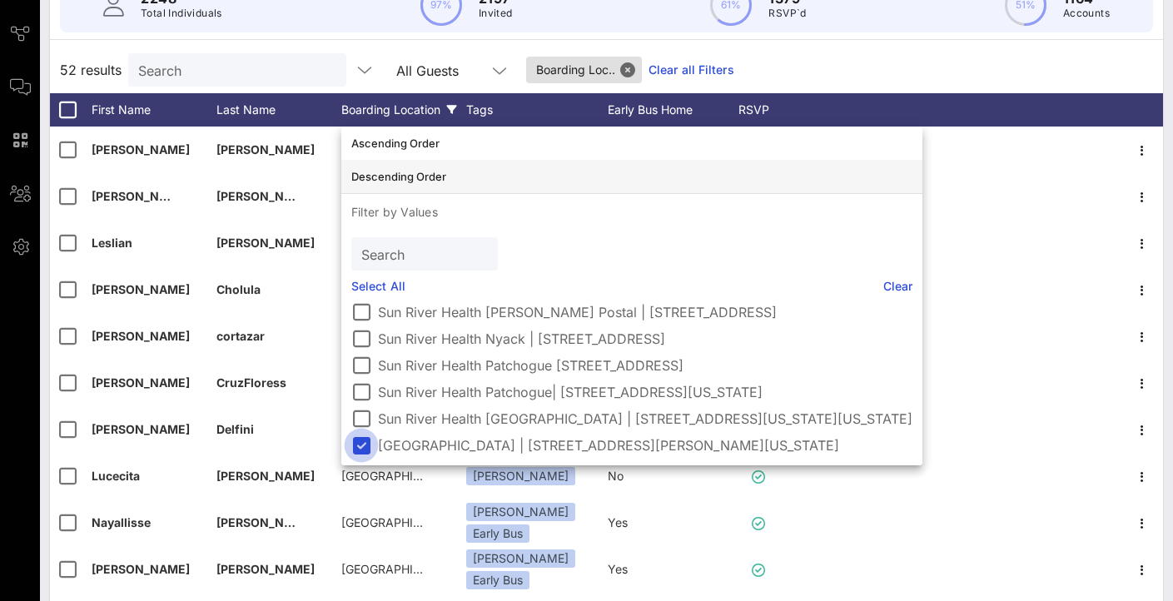
scroll to position [137, 0]
click at [756, 77] on div "52 results Search All Guests Boarding Loc.. Clear all Filters" at bounding box center [606, 70] width 1113 height 47
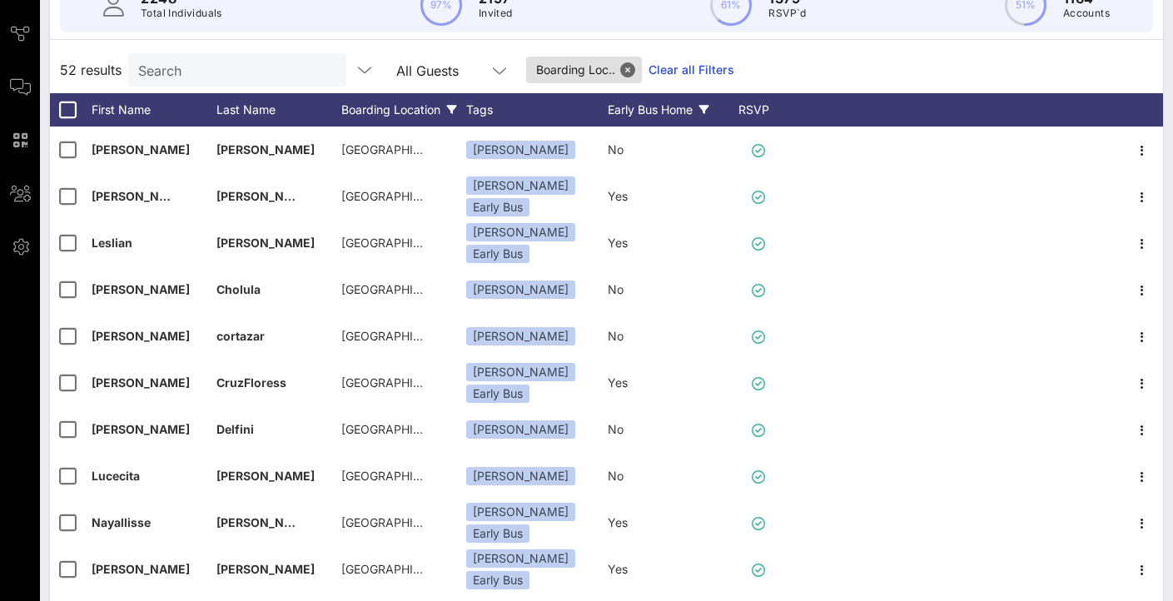
click at [634, 110] on div "Early Bus Home" at bounding box center [670, 109] width 125 height 33
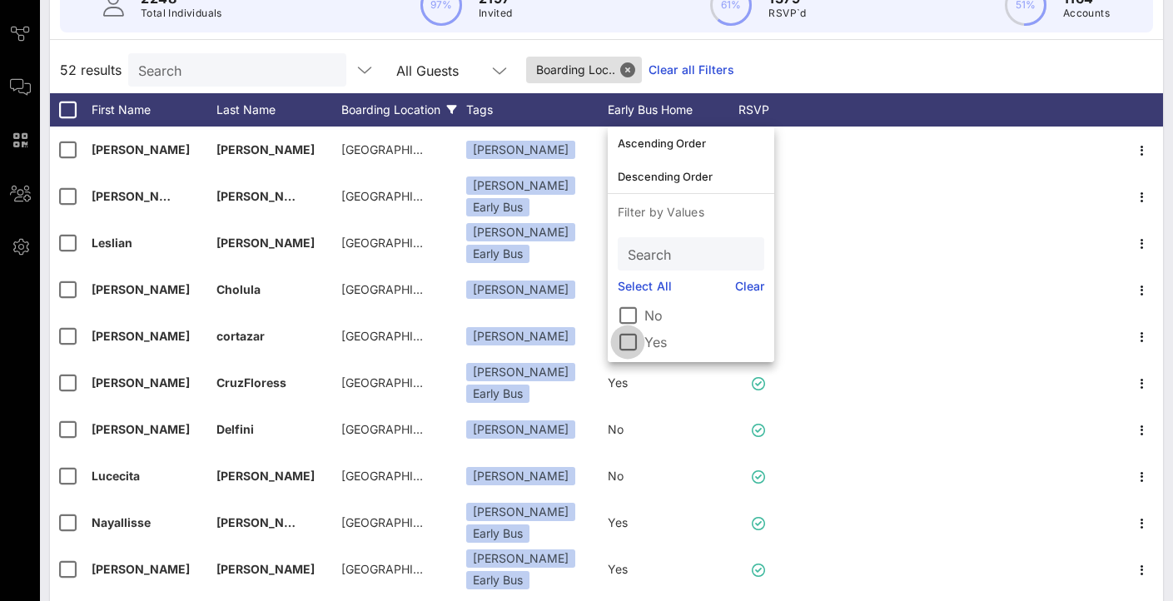
click at [625, 337] on div at bounding box center [628, 342] width 28 height 28
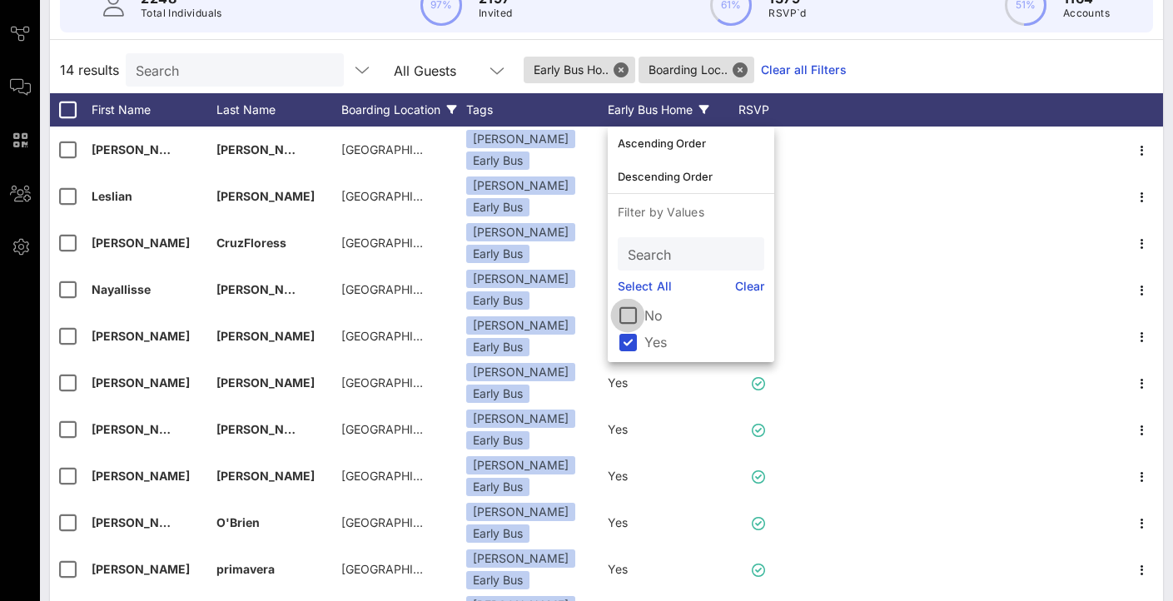
click at [625, 315] on div at bounding box center [628, 315] width 28 height 28
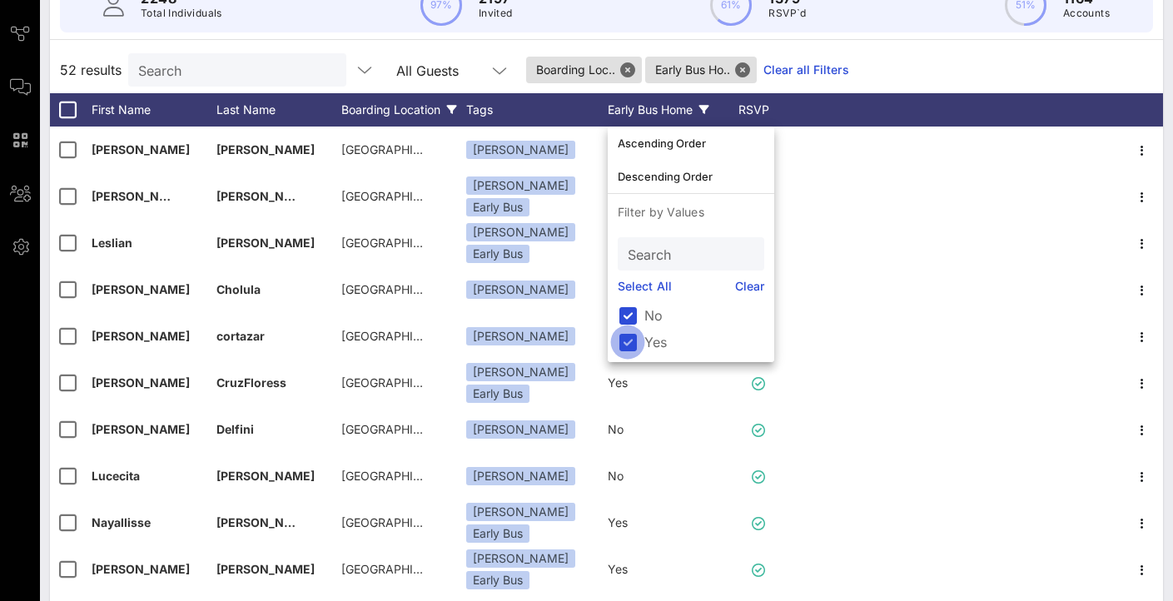
click at [628, 341] on div at bounding box center [628, 342] width 28 height 28
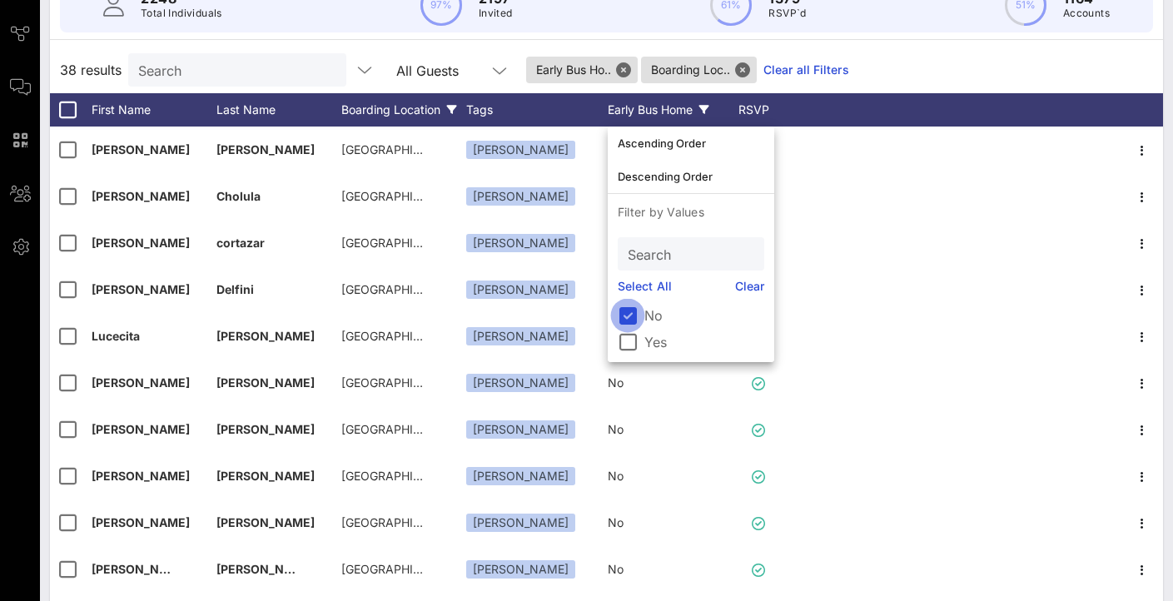
click at [632, 316] on div at bounding box center [628, 315] width 28 height 28
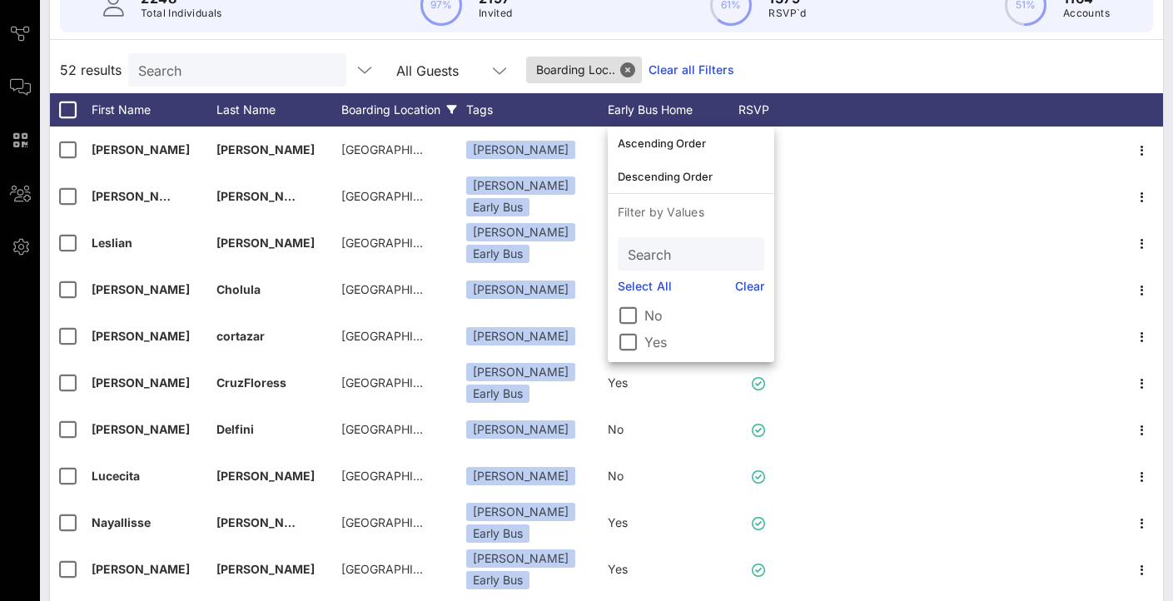
click at [414, 106] on div "Boarding Location" at bounding box center [403, 109] width 125 height 33
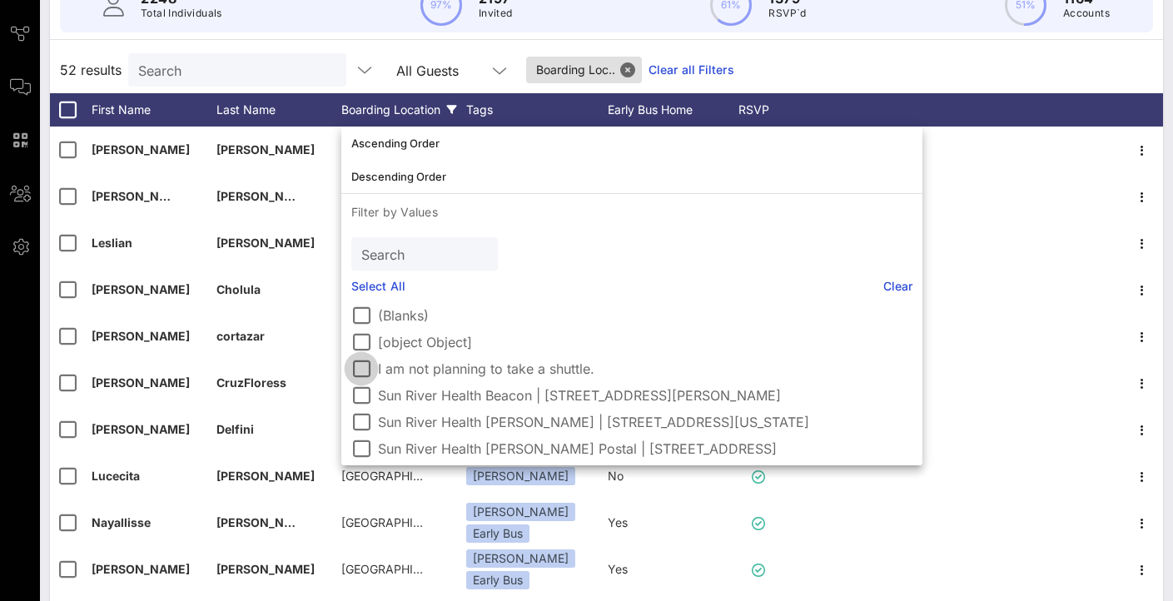
click at [367, 371] on div at bounding box center [361, 369] width 28 height 28
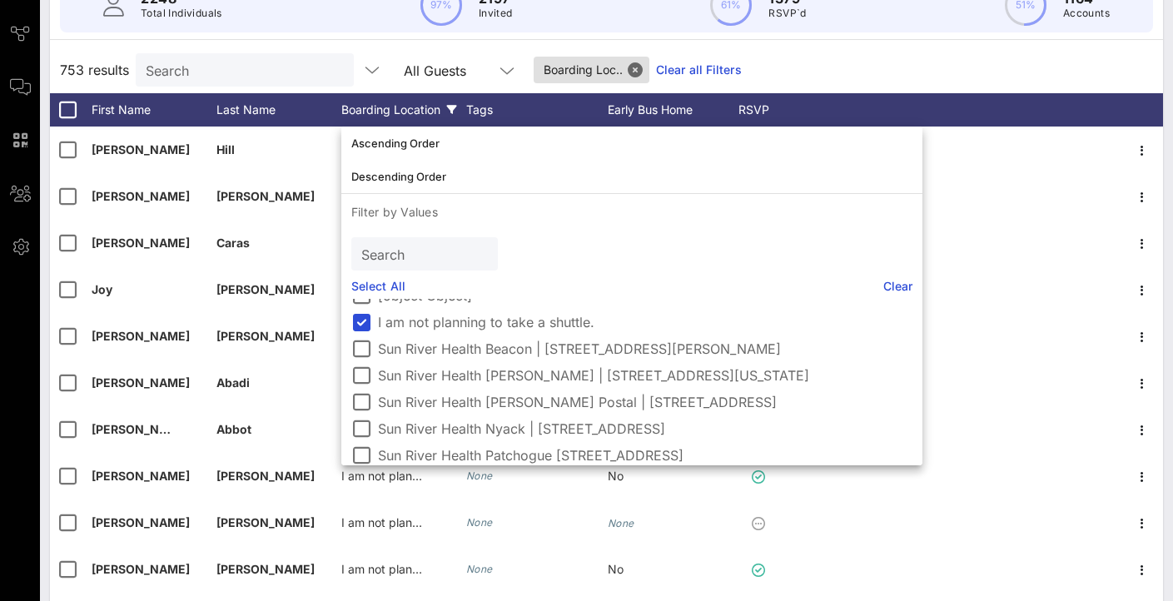
scroll to position [49, 0]
click at [371, 319] on div at bounding box center [361, 320] width 28 height 28
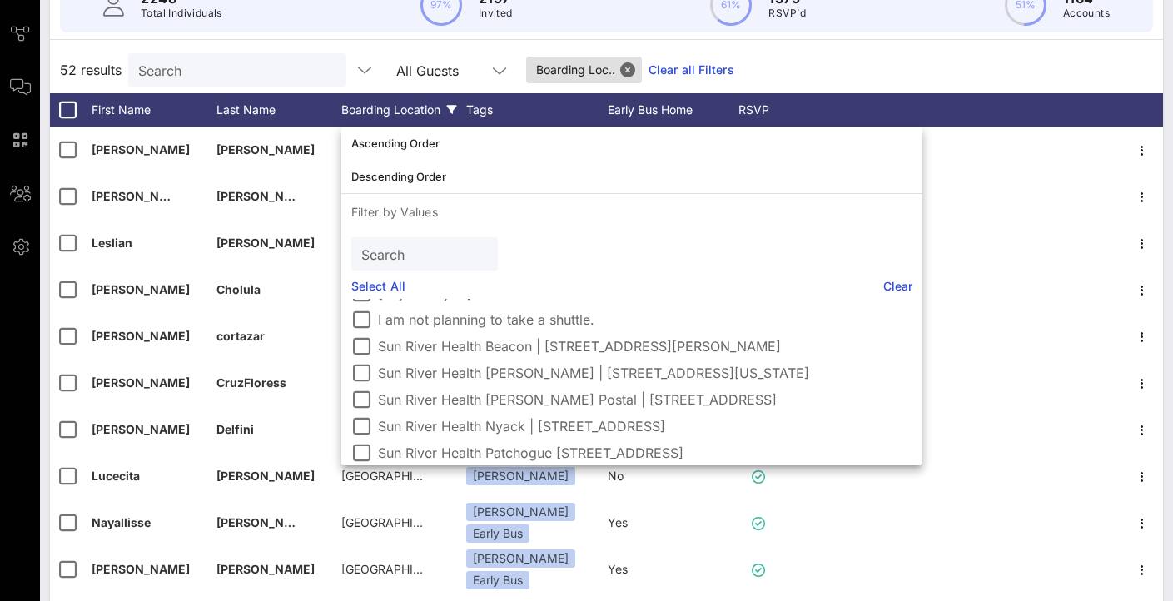
click at [907, 48] on div "52 results Search All Guests Boarding Loc.. Clear all Filters" at bounding box center [606, 70] width 1113 height 47
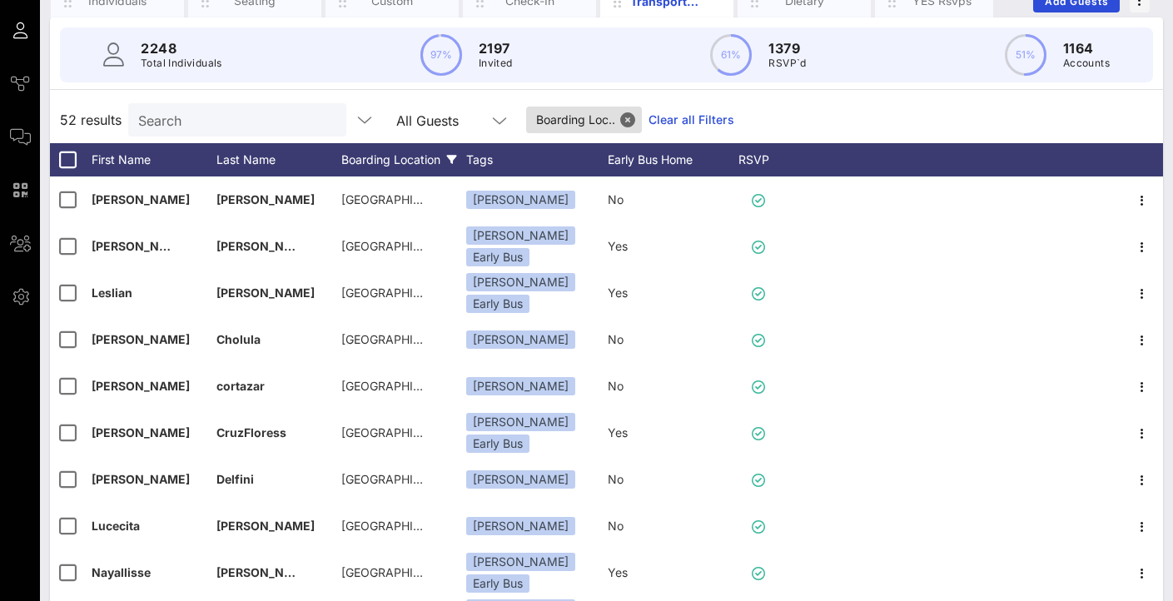
scroll to position [133, 0]
click at [754, 162] on div "RSVP" at bounding box center [762, 159] width 58 height 33
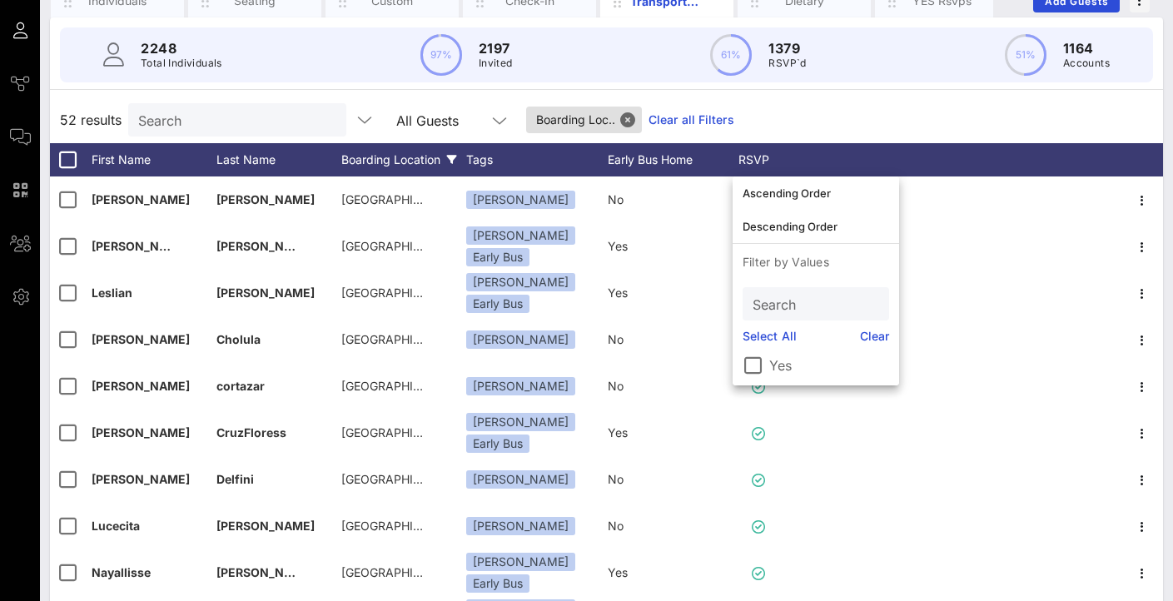
click at [793, 156] on div at bounding box center [956, 159] width 331 height 33
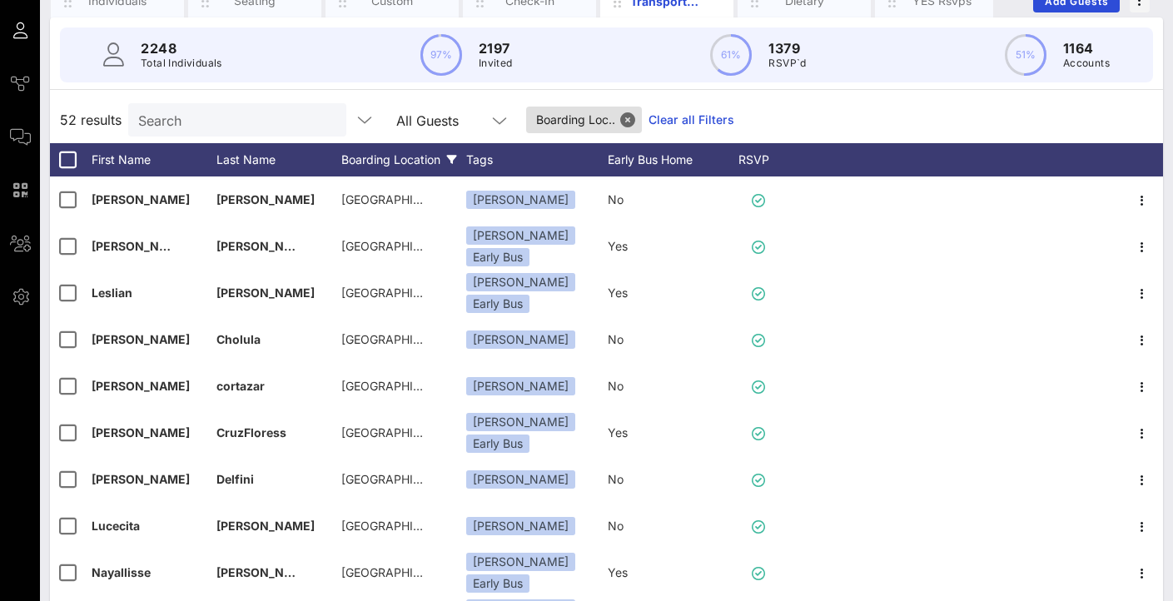
click at [790, 101] on div "52 results Search All Guests Boarding Loc.. Clear all Filters" at bounding box center [606, 120] width 1113 height 47
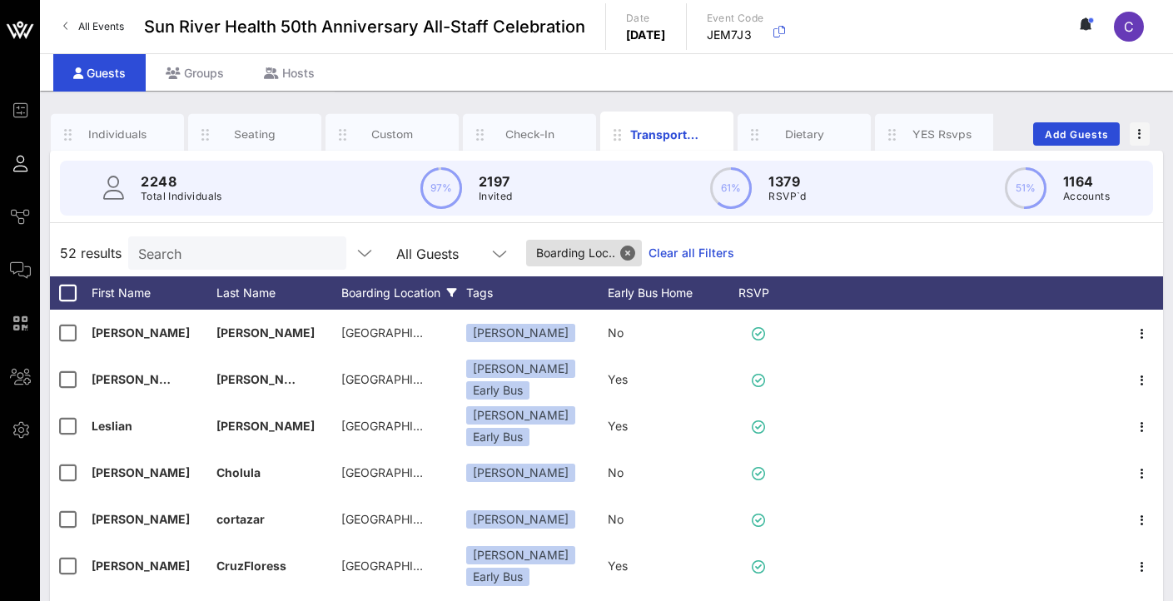
scroll to position [0, 0]
click at [630, 250] on button "Close" at bounding box center [627, 253] width 15 height 15
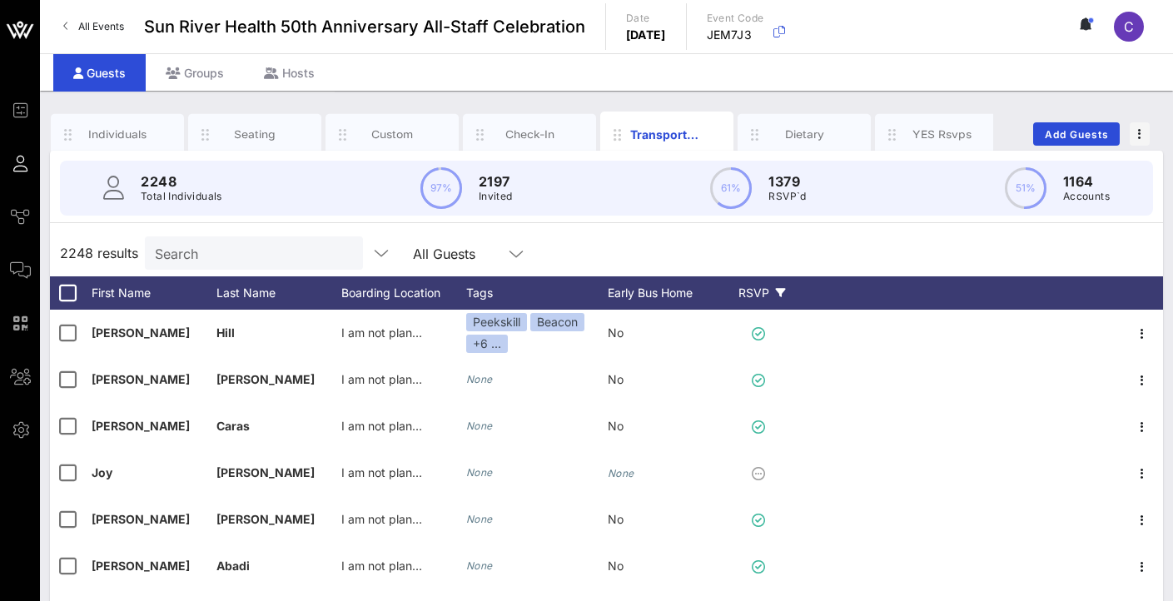
click at [739, 289] on div "RSVP" at bounding box center [762, 292] width 58 height 33
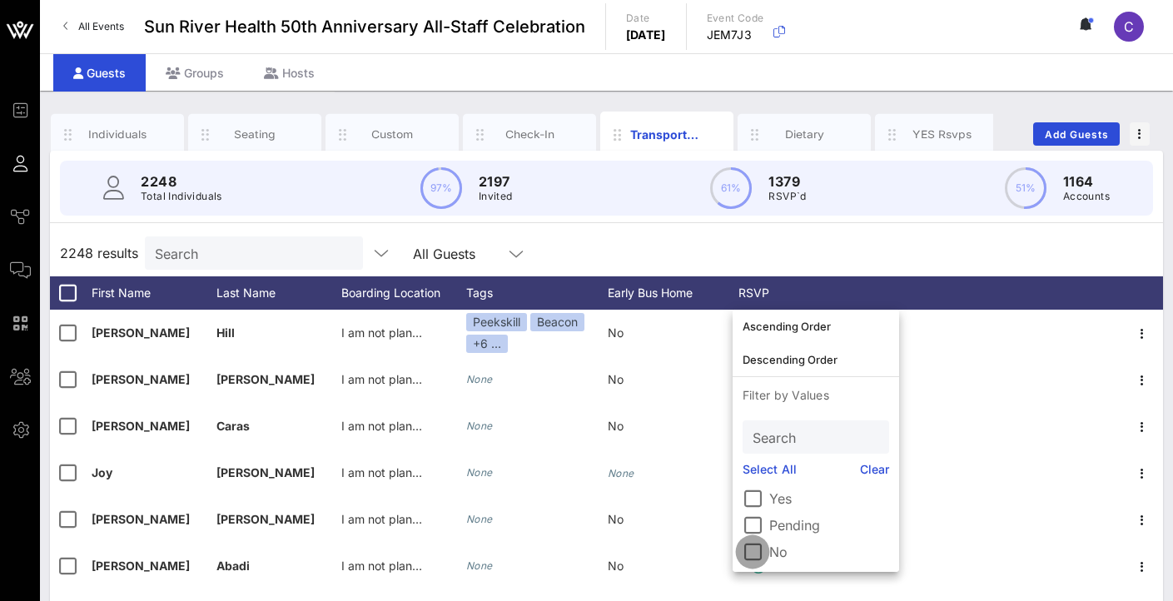
click at [754, 543] on div at bounding box center [753, 552] width 28 height 28
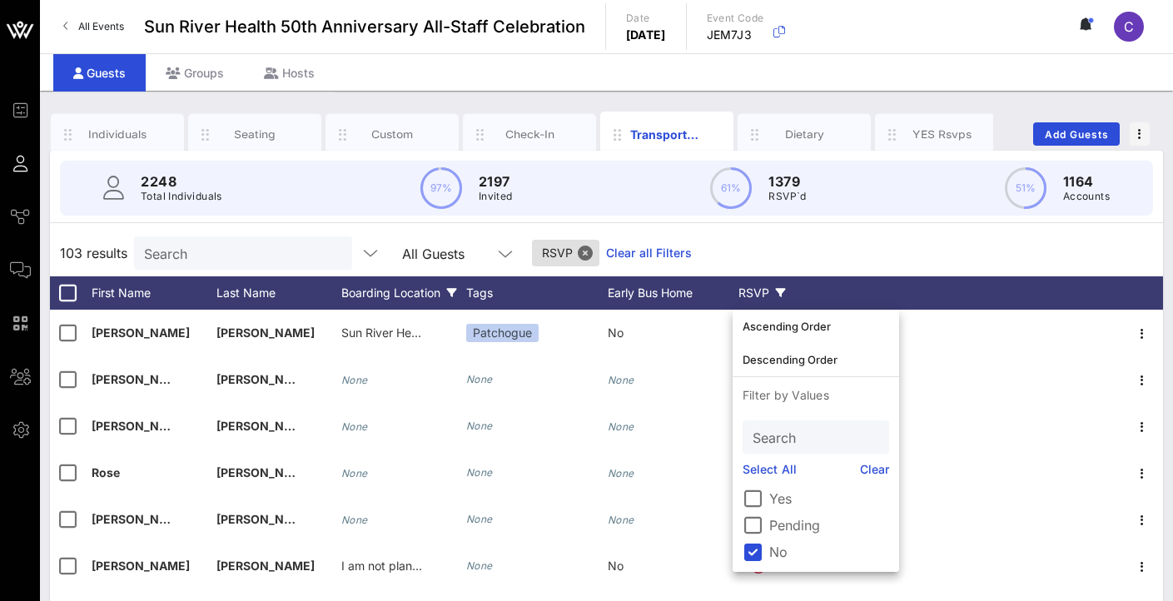
click at [393, 291] on div "Boarding Location" at bounding box center [403, 292] width 125 height 33
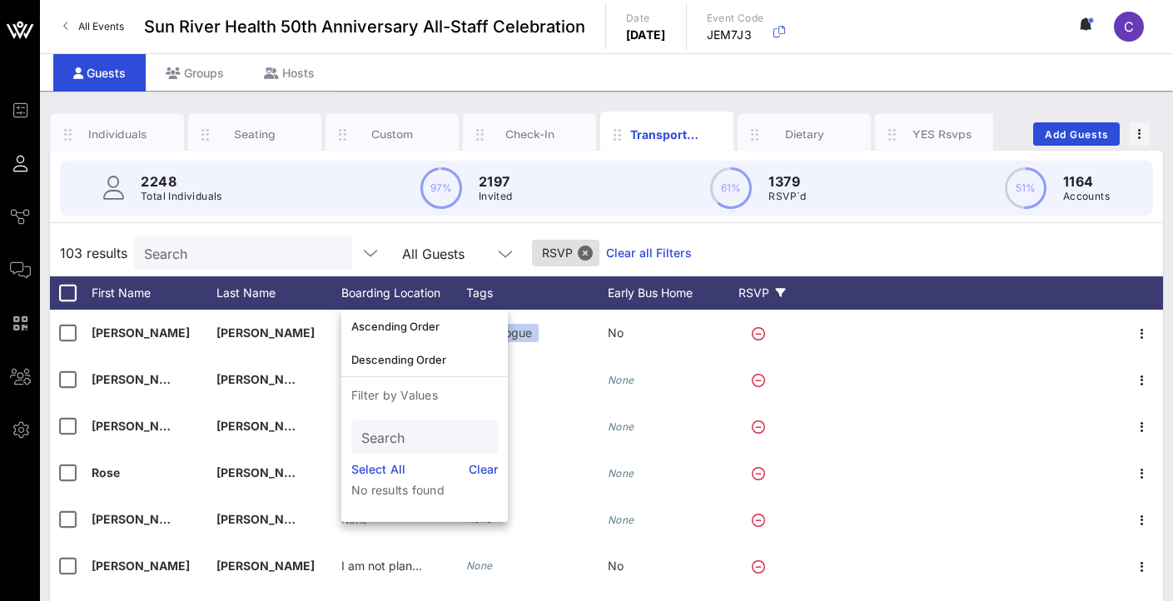
click at [398, 243] on div "All Guests" at bounding box center [458, 252] width 133 height 33
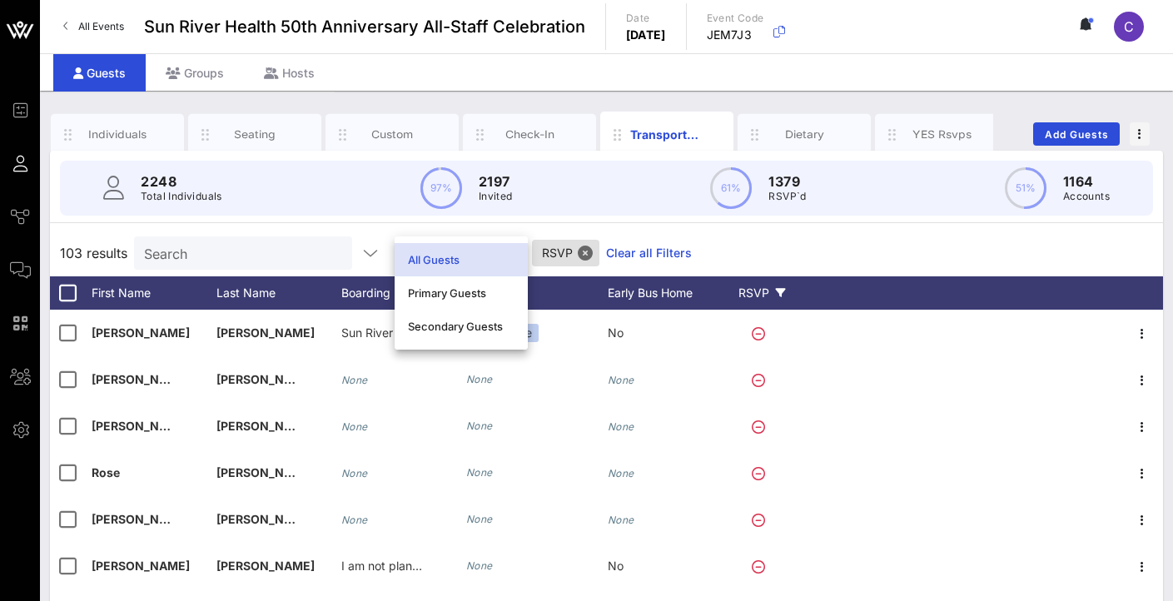
click at [730, 235] on div "103 results Search All Guests RSVP Clear all Filters" at bounding box center [606, 253] width 1113 height 47
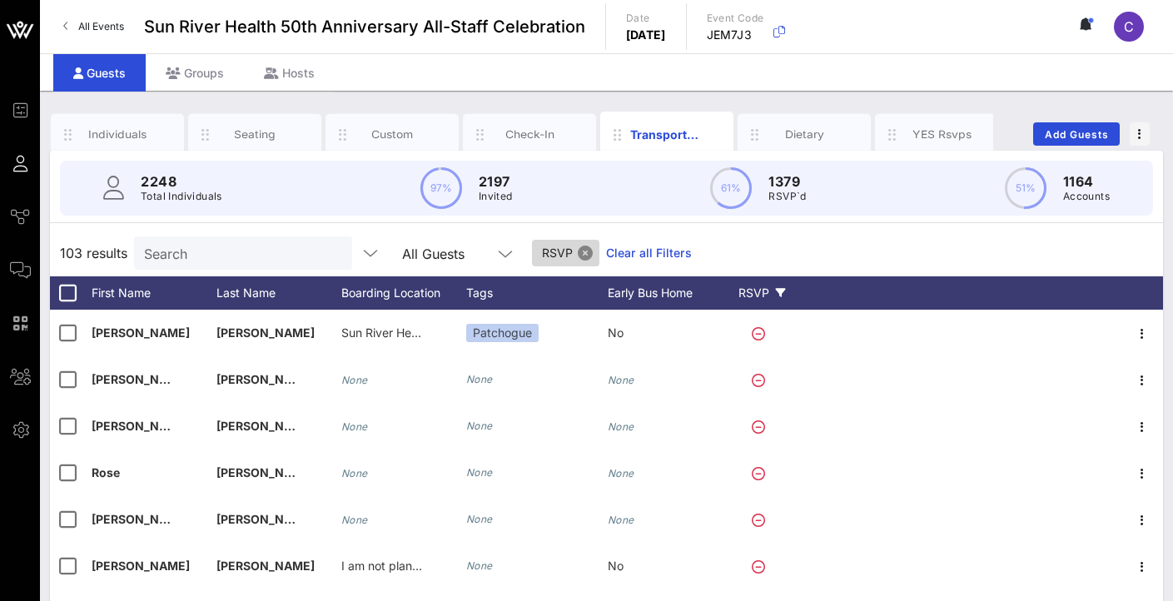
click at [589, 250] on button "Close" at bounding box center [585, 253] width 15 height 15
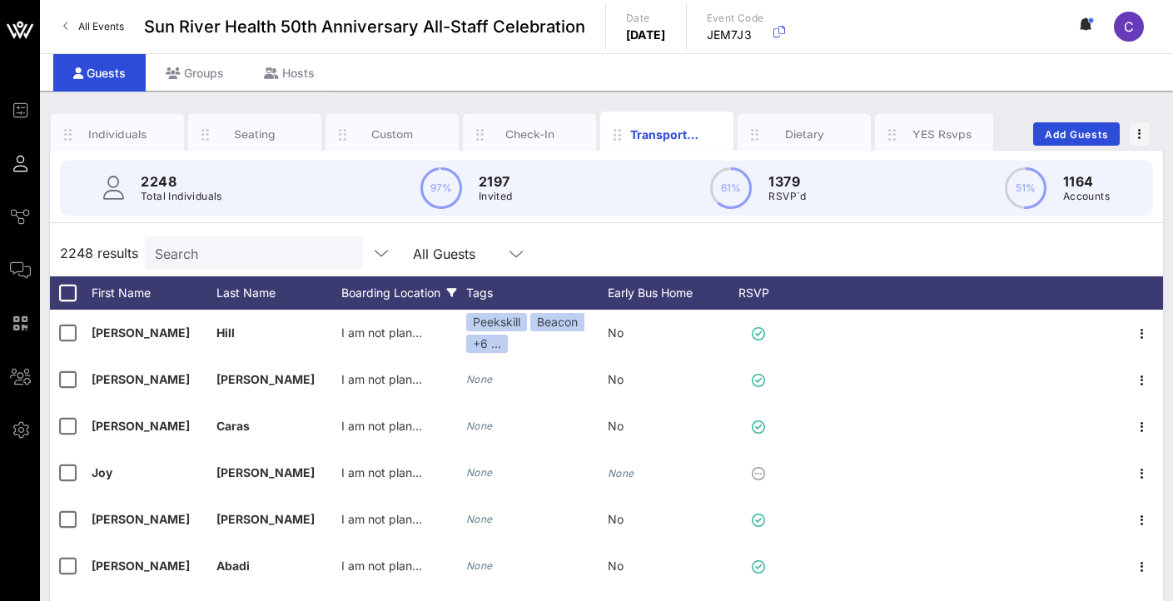
click at [426, 291] on div "Boarding Location" at bounding box center [403, 292] width 125 height 33
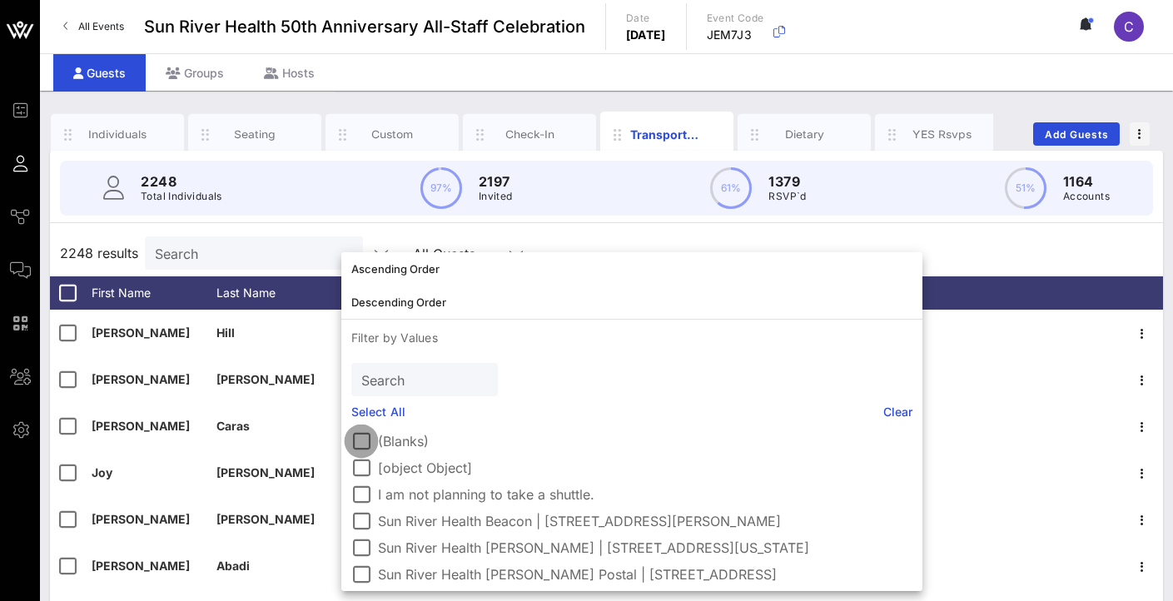
click at [366, 441] on div at bounding box center [361, 441] width 28 height 28
